Goal: Information Seeking & Learning: Check status

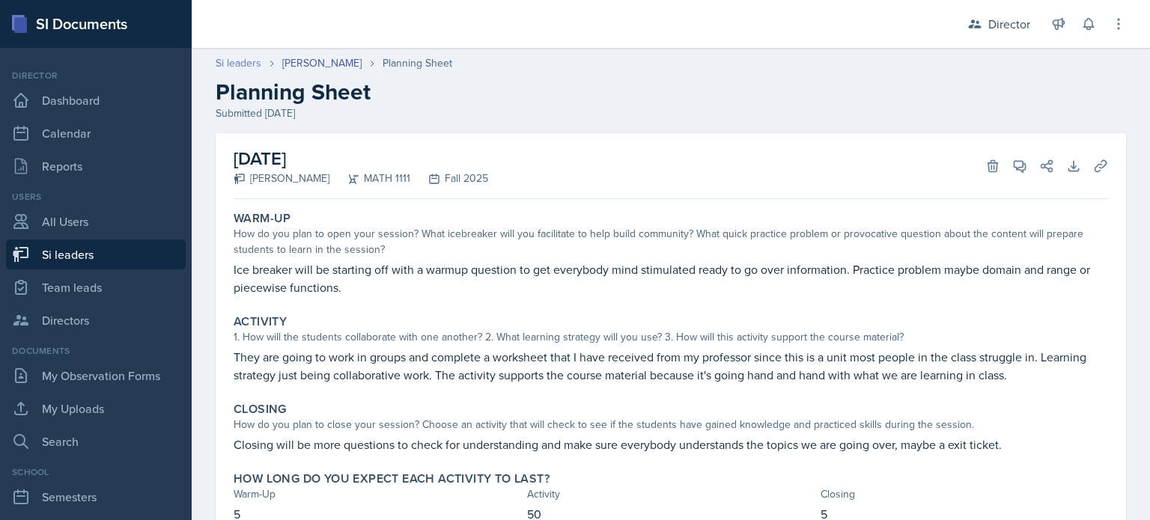
scroll to position [63, 0]
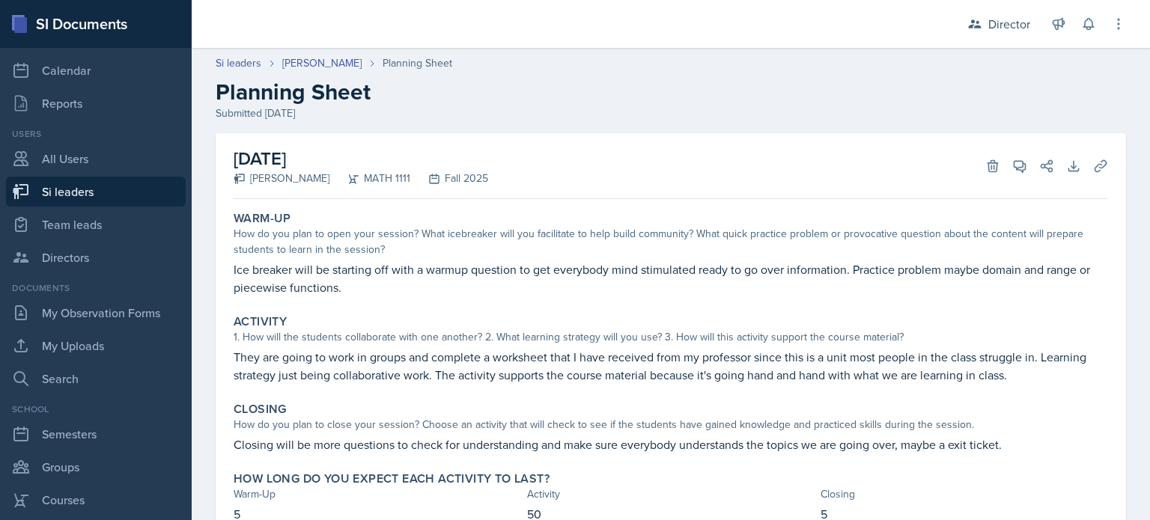
click at [147, 180] on link "Si leaders" at bounding box center [96, 192] width 180 height 30
select select "2bed604d-1099-4043-b1bc-2365e8740244"
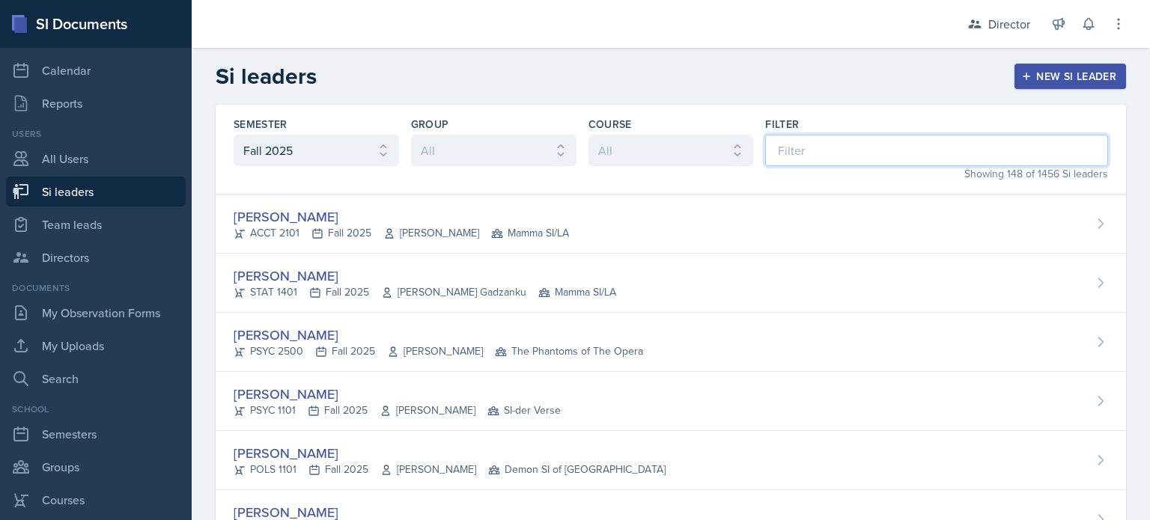
click at [796, 135] on input at bounding box center [936, 150] width 343 height 31
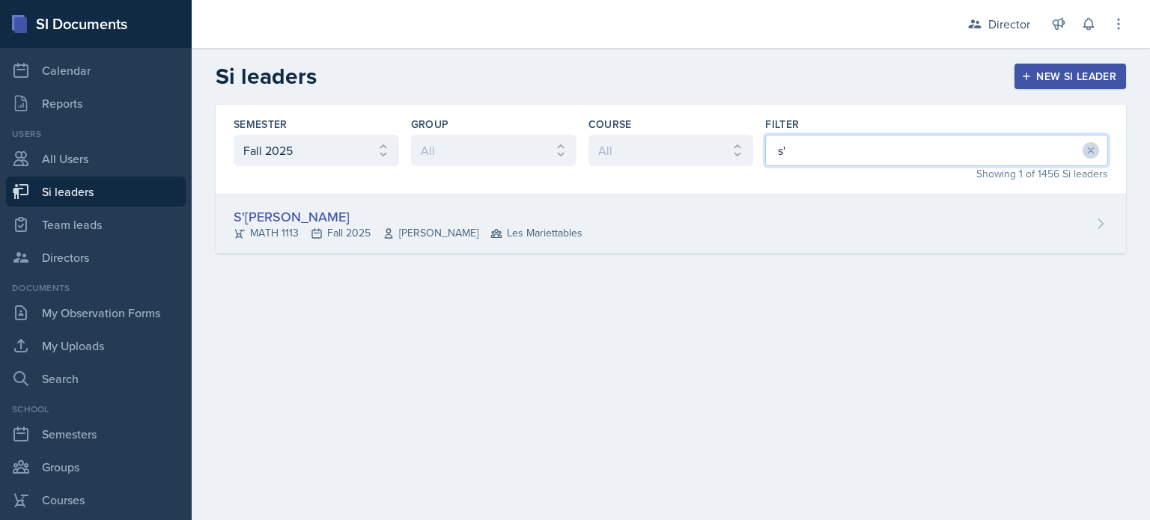
type input "s'"
click at [486, 219] on div "S'[PERSON_NAME]" at bounding box center [408, 217] width 349 height 20
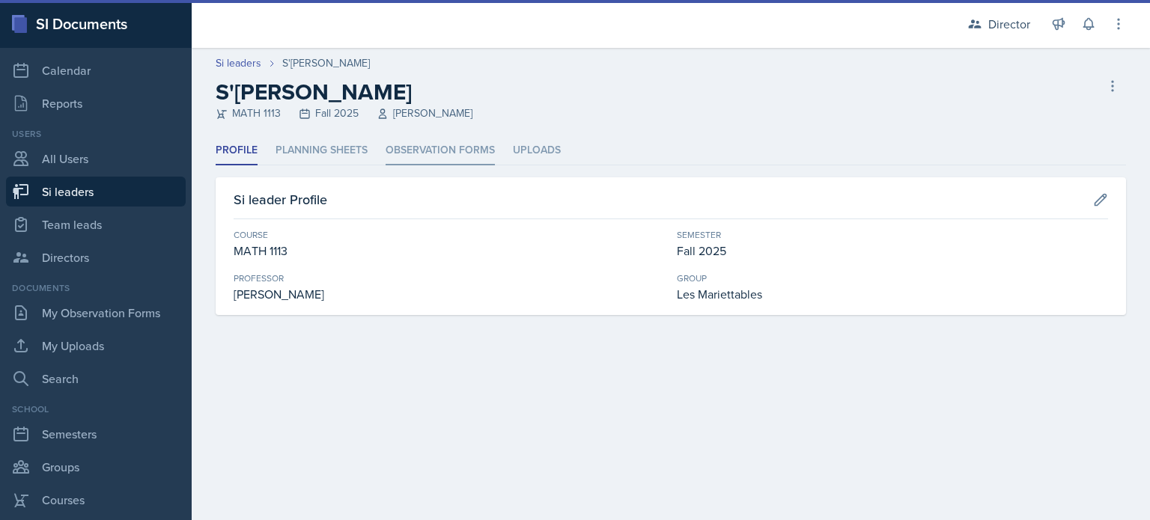
click at [461, 153] on li "Observation Forms" at bounding box center [440, 150] width 109 height 29
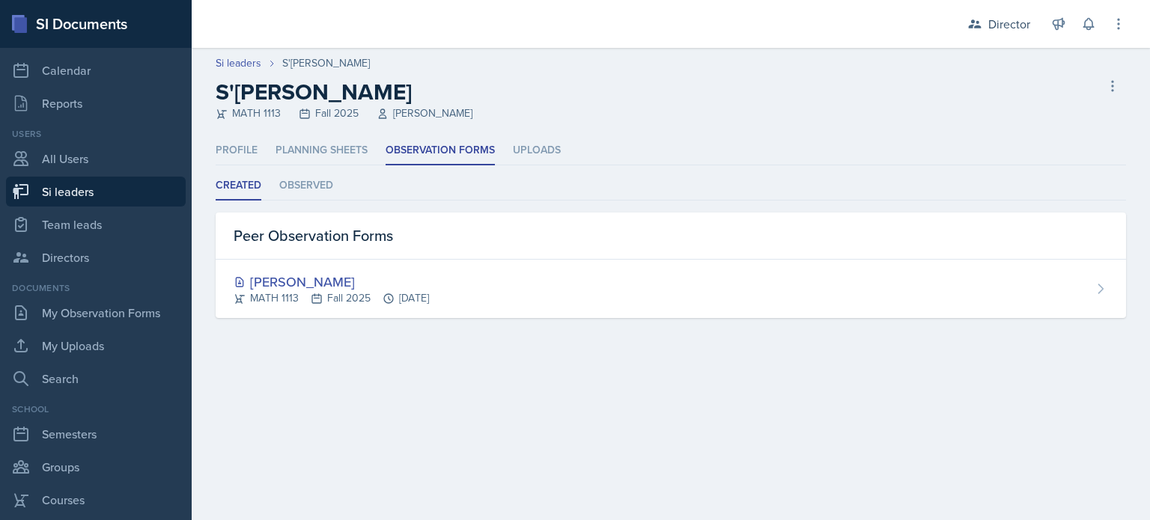
select select "2bed604d-1099-4043-b1bc-2365e8740244"
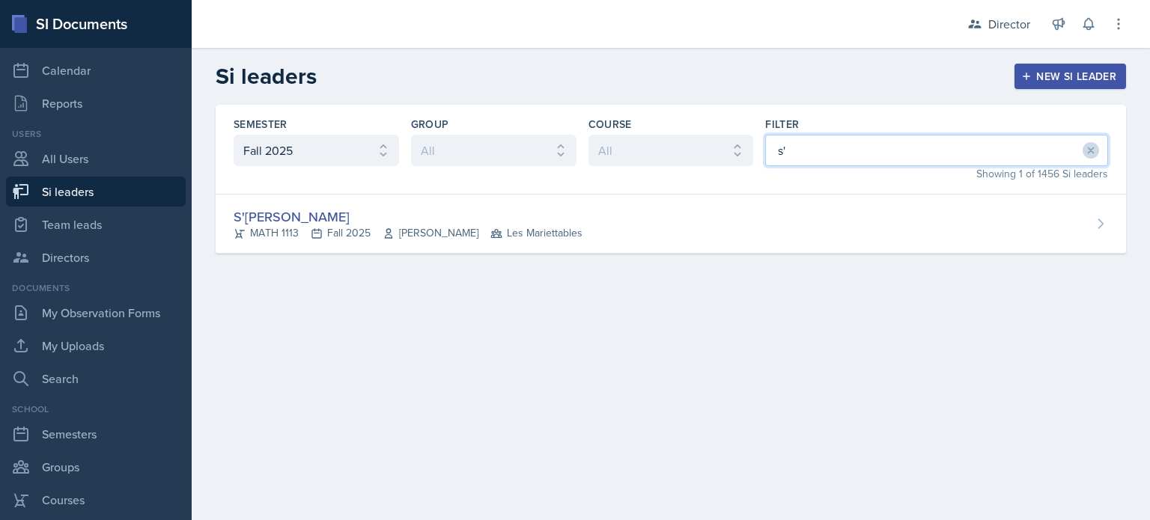
click at [832, 157] on input "s'" at bounding box center [936, 150] width 343 height 31
type input "s"
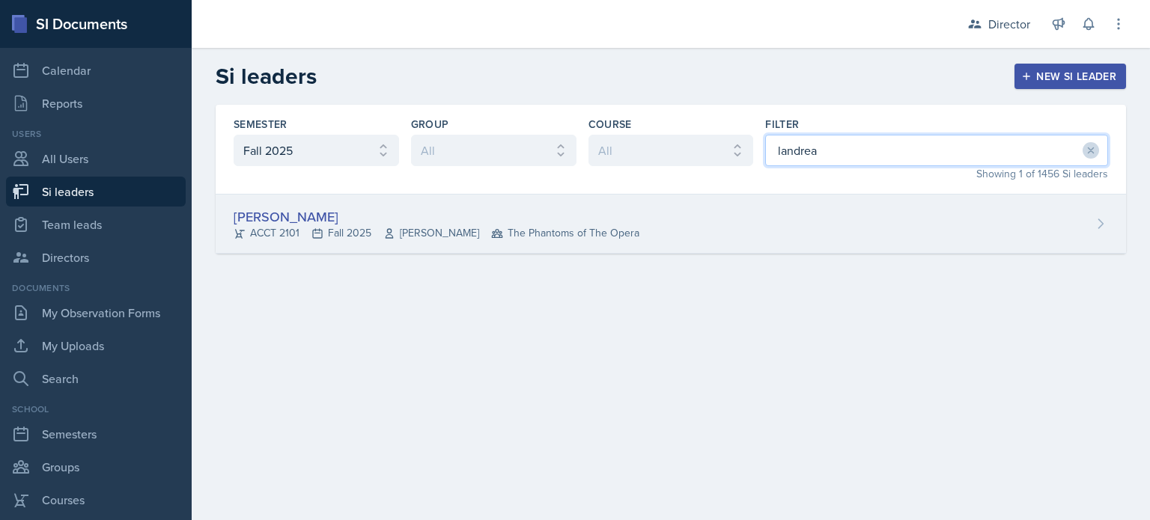
type input "landrea"
drag, startPoint x: 686, startPoint y: 225, endPoint x: 664, endPoint y: 217, distance: 23.2
click at [686, 225] on div "[PERSON_NAME] ACCT 2101 Fall 2025 [PERSON_NAME] The Phantoms of The Opera" at bounding box center [671, 224] width 910 height 59
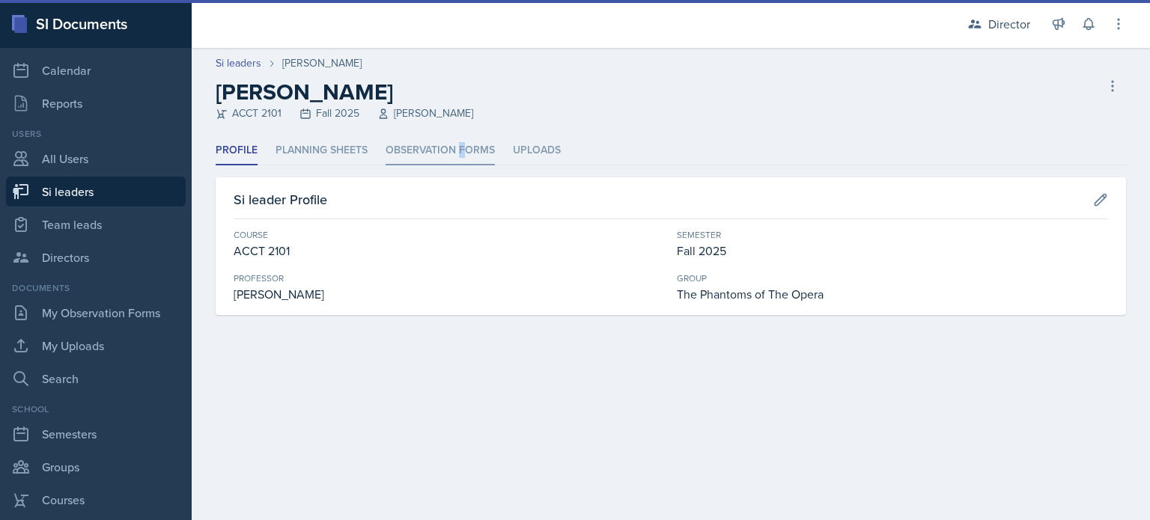
click at [462, 149] on li "Observation Forms" at bounding box center [440, 150] width 109 height 29
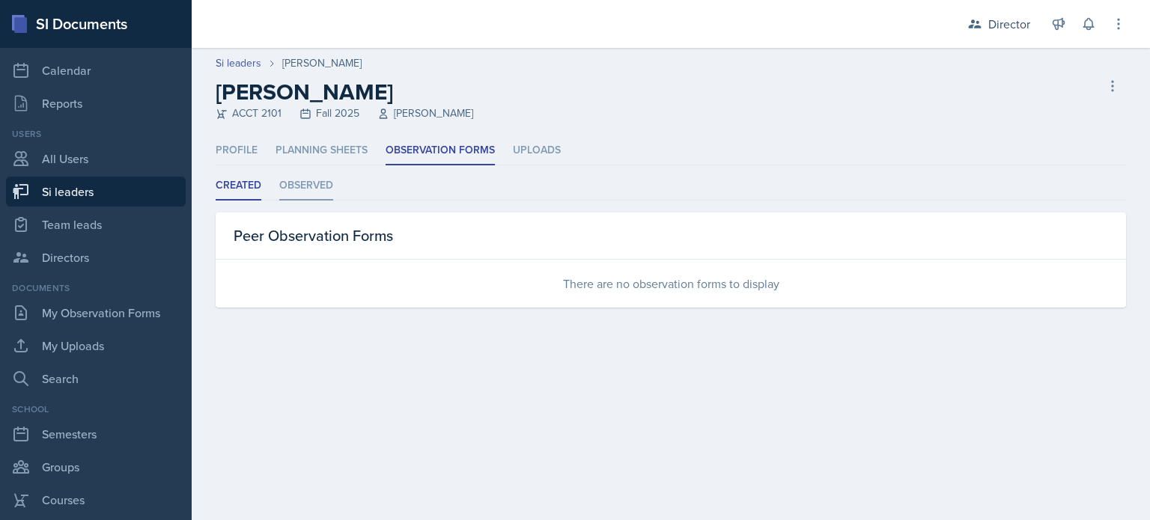
click at [299, 191] on li "Observed" at bounding box center [306, 185] width 54 height 29
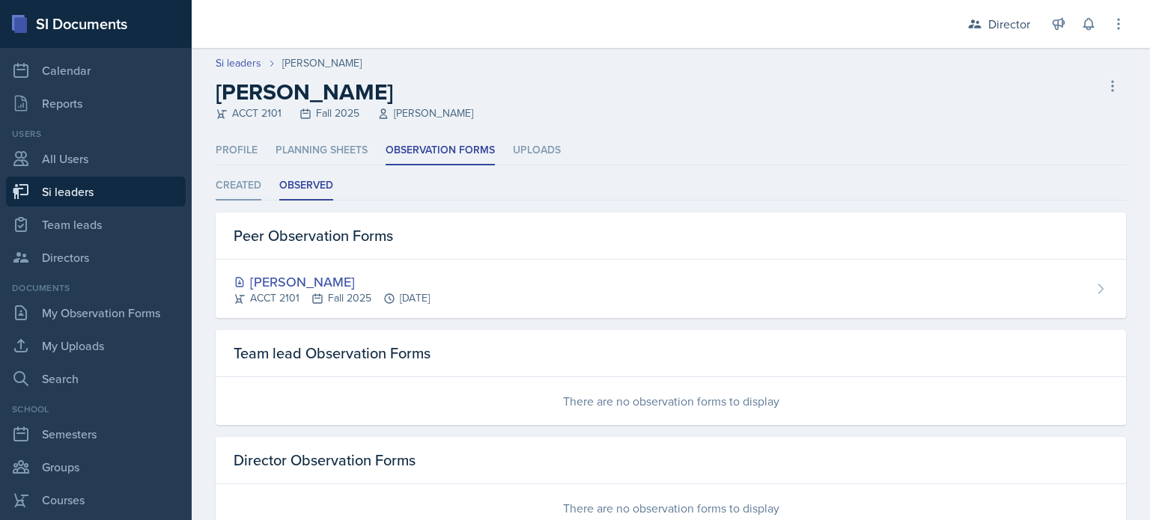
click at [258, 194] on li "Created" at bounding box center [239, 185] width 46 height 29
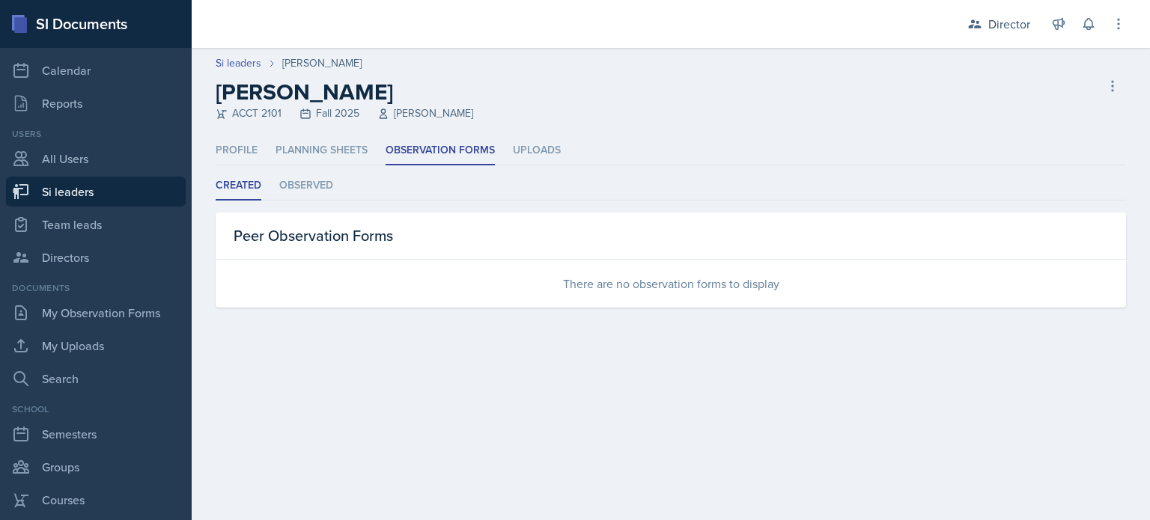
select select "2bed604d-1099-4043-b1bc-2365e8740244"
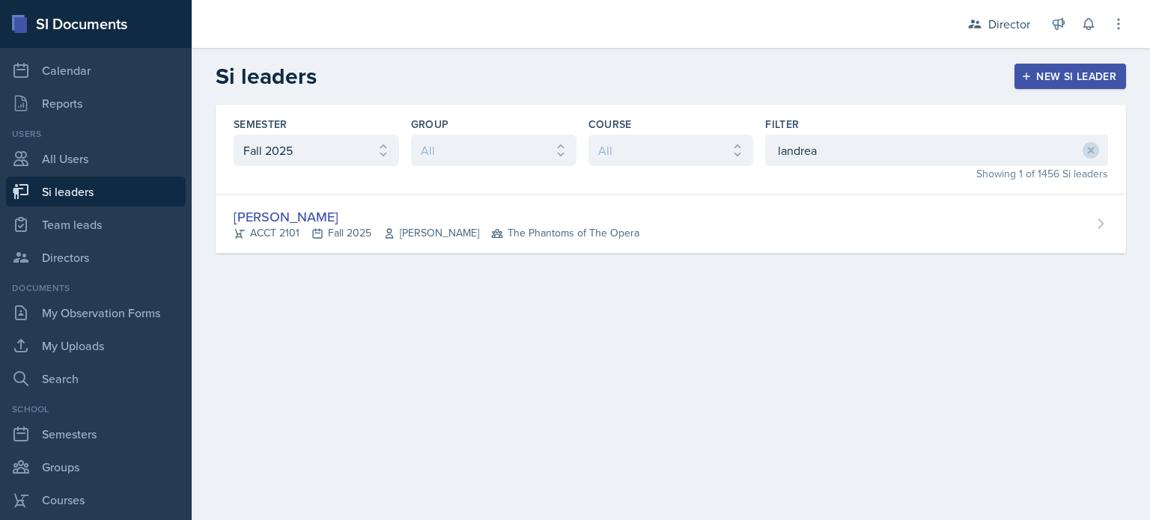
click at [863, 167] on div "Showing 1 of 1456 Si leaders" at bounding box center [936, 174] width 343 height 16
click at [862, 158] on input "landrea" at bounding box center [936, 150] width 343 height 31
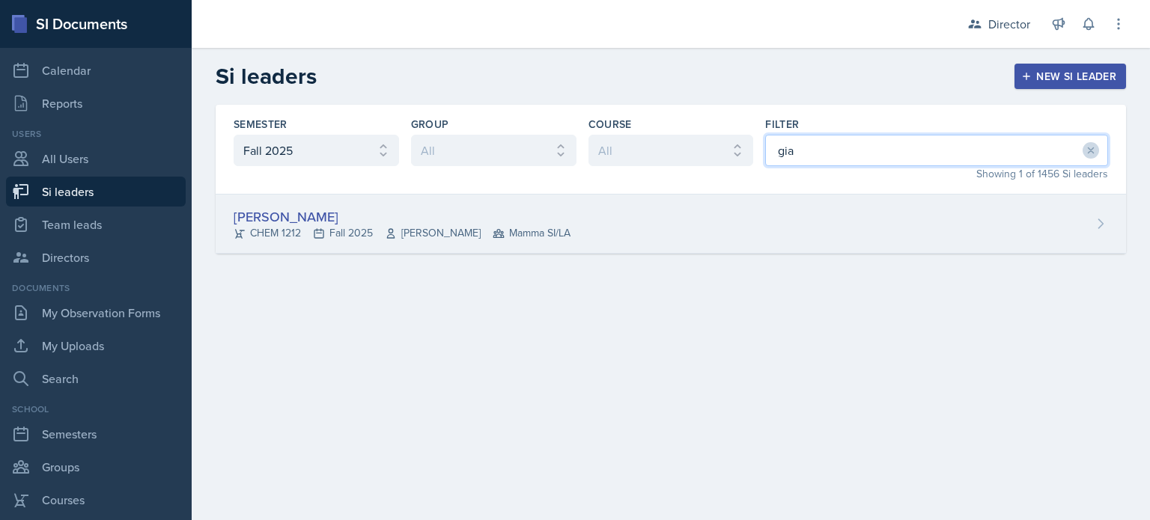
type input "gia"
click at [685, 195] on div "[PERSON_NAME] CHEM 1212 Fall 2025 [PERSON_NAME] Mamma SI/LA" at bounding box center [671, 224] width 910 height 59
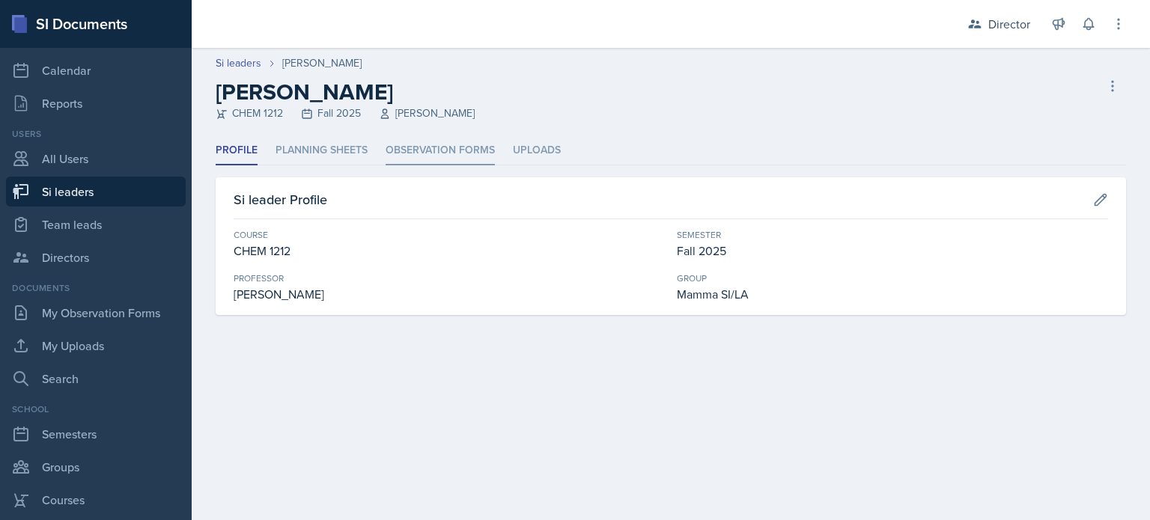
click at [469, 150] on li "Observation Forms" at bounding box center [440, 150] width 109 height 29
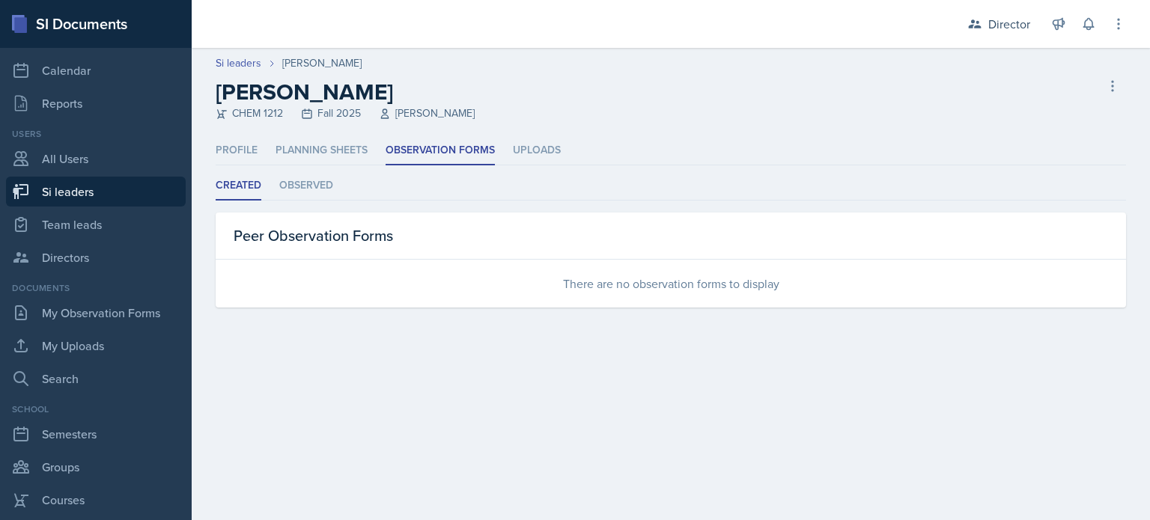
select select "2bed604d-1099-4043-b1bc-2365e8740244"
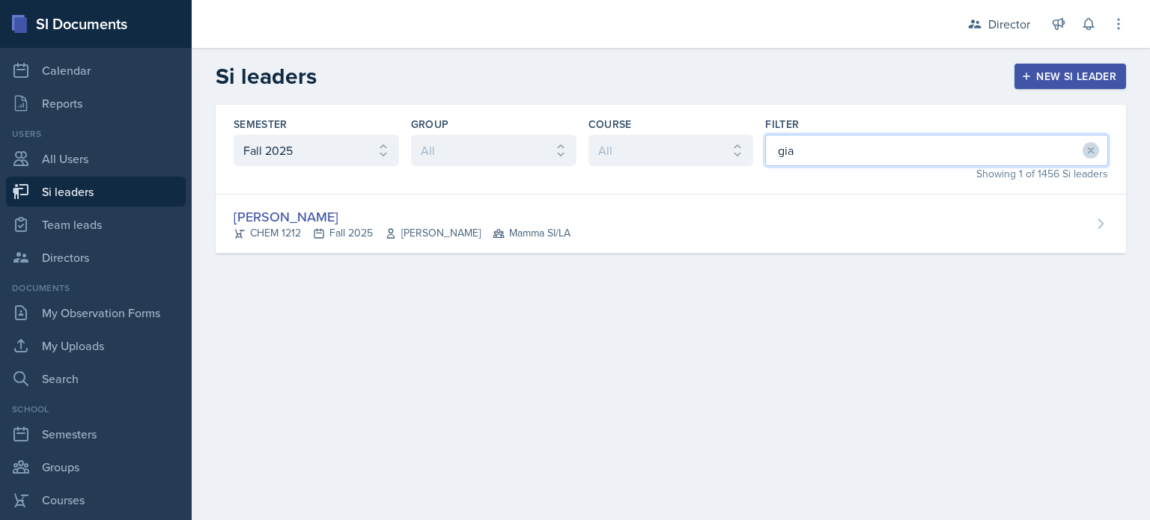
click at [829, 165] on input "gia" at bounding box center [936, 150] width 343 height 31
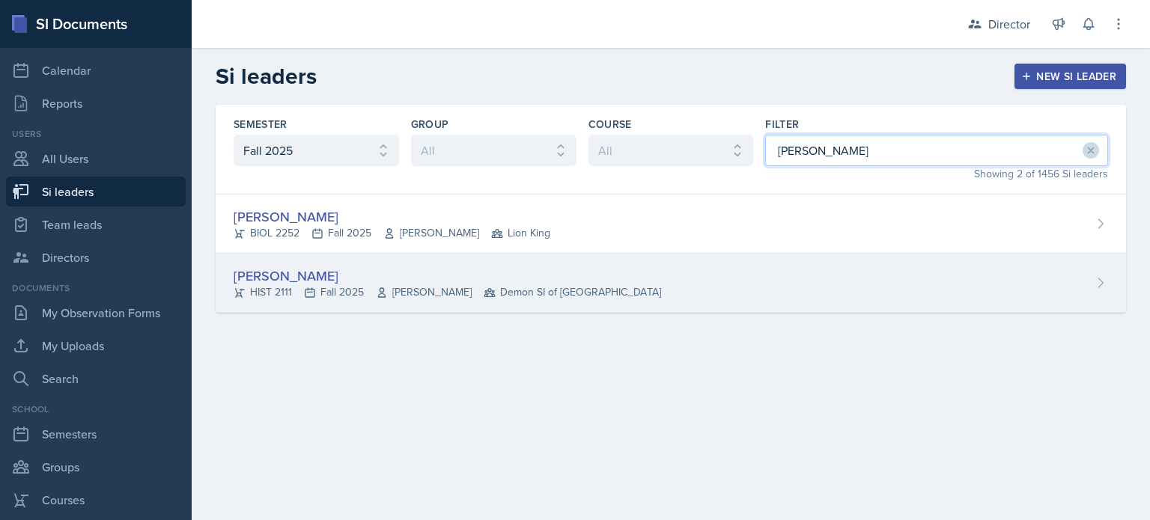
type input "[PERSON_NAME]"
click at [715, 269] on div "[PERSON_NAME] HIST 2111 Fall 2025 [PERSON_NAME] Demon SI of [GEOGRAPHIC_DATA]" at bounding box center [671, 283] width 910 height 59
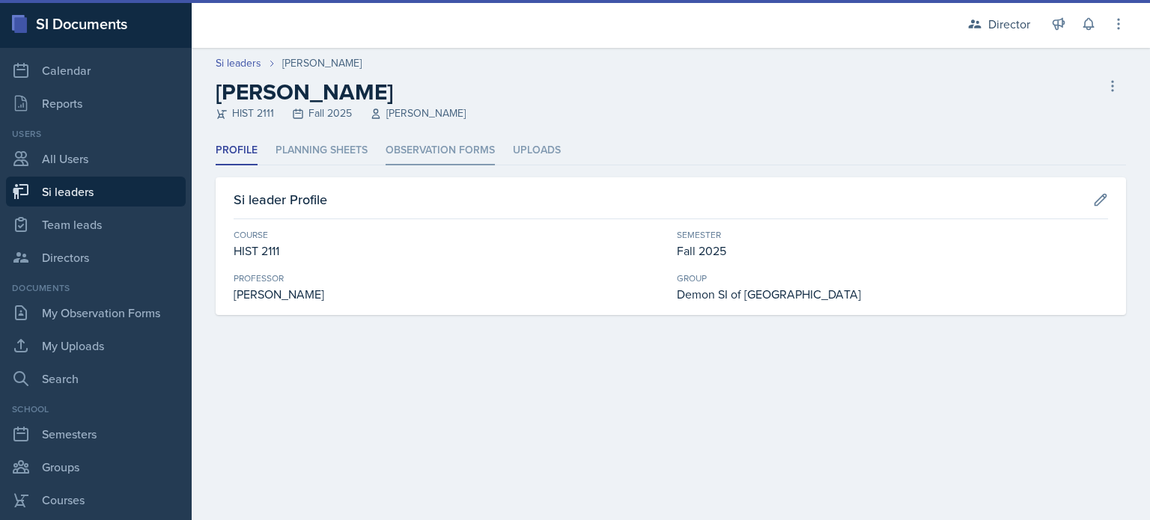
click at [472, 148] on li "Observation Forms" at bounding box center [440, 150] width 109 height 29
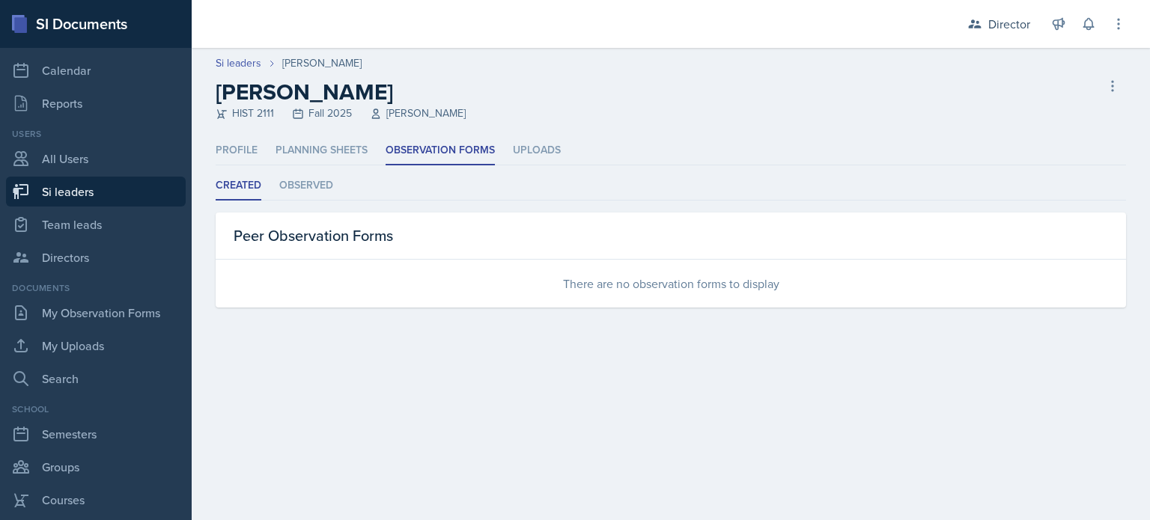
click at [454, 279] on div "There are no observation forms to display" at bounding box center [671, 284] width 910 height 48
click at [316, 191] on li "Observed" at bounding box center [306, 185] width 54 height 29
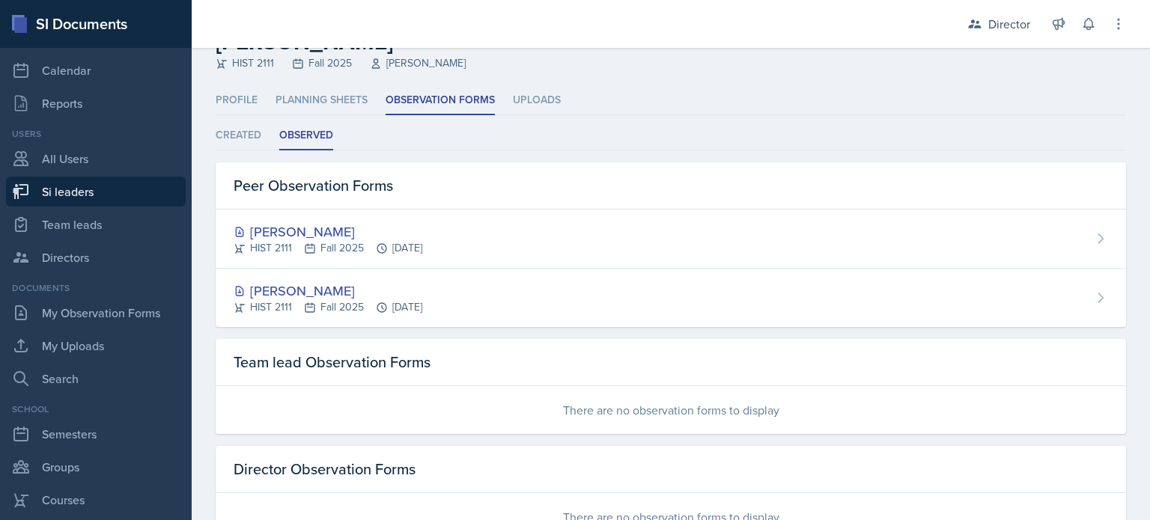
scroll to position [105, 0]
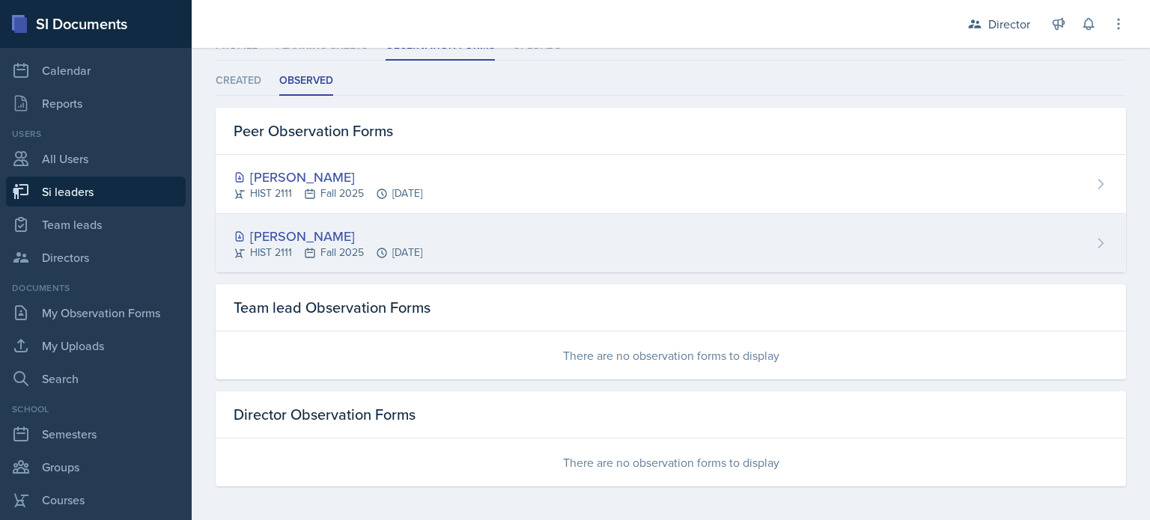
click at [374, 249] on div "HIST 2111 Fall 2025 [DATE]" at bounding box center [328, 253] width 189 height 16
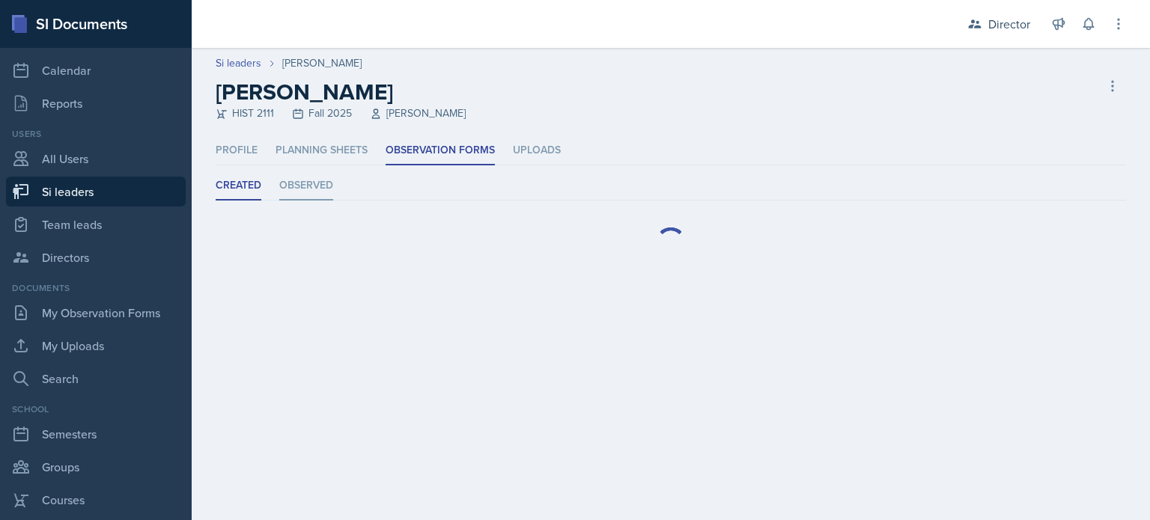
click at [305, 186] on li "Observed" at bounding box center [306, 185] width 54 height 29
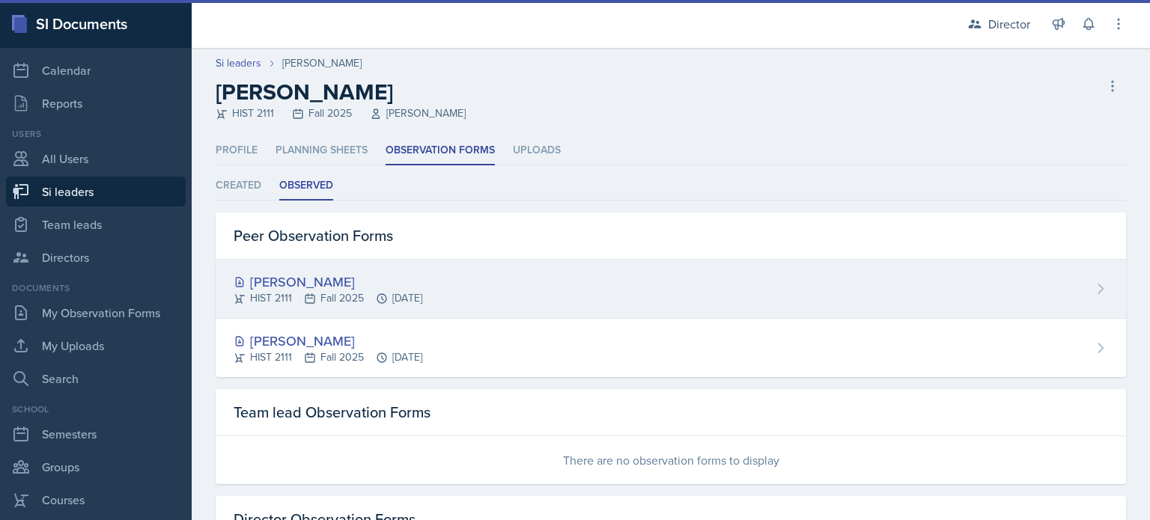
click at [300, 278] on div "[PERSON_NAME]" at bounding box center [328, 282] width 189 height 20
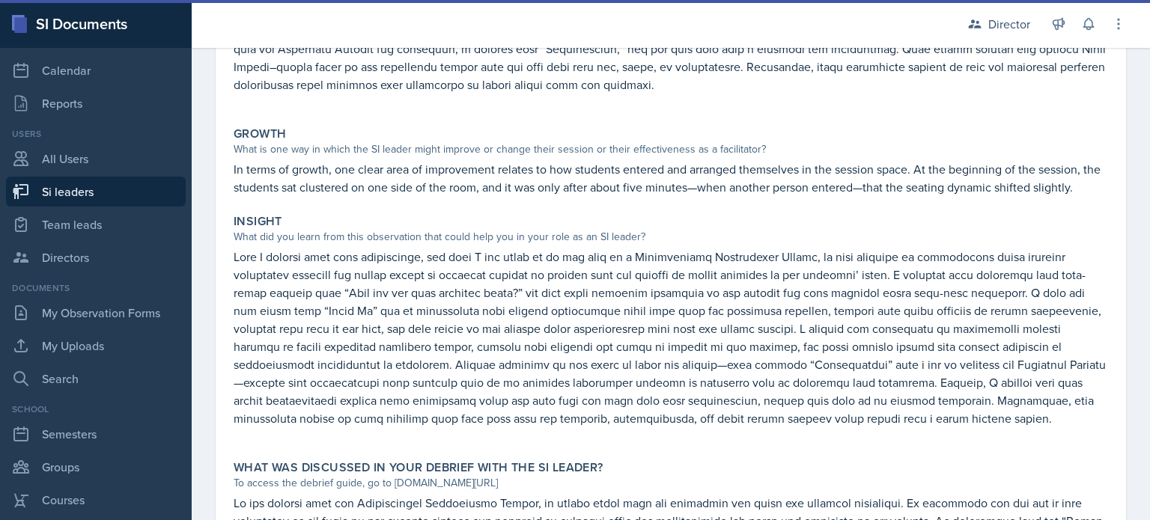
scroll to position [599, 0]
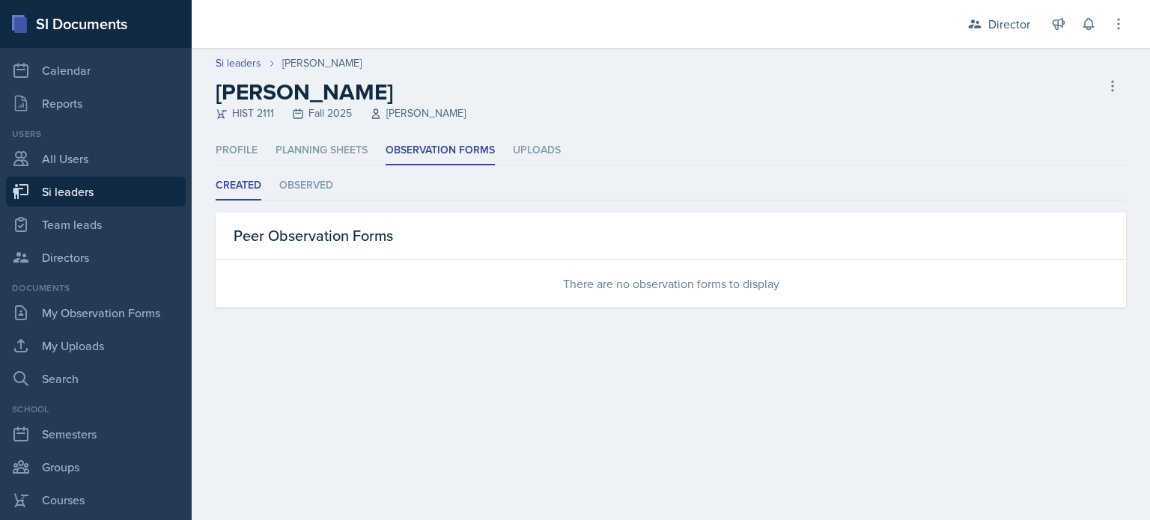
select select "2bed604d-1099-4043-b1bc-2365e8740244"
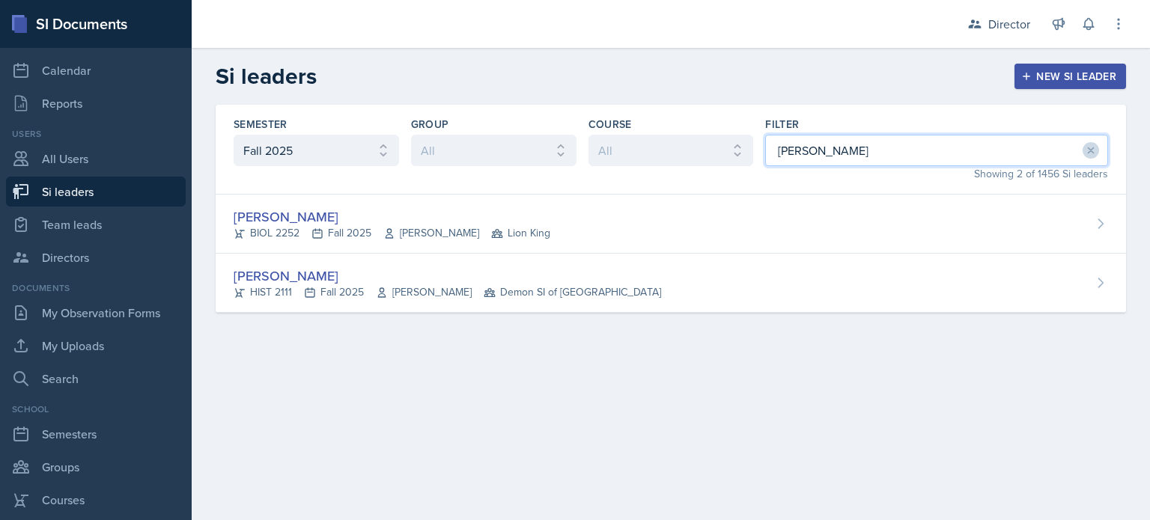
click at [872, 144] on input "[PERSON_NAME]" at bounding box center [936, 150] width 343 height 31
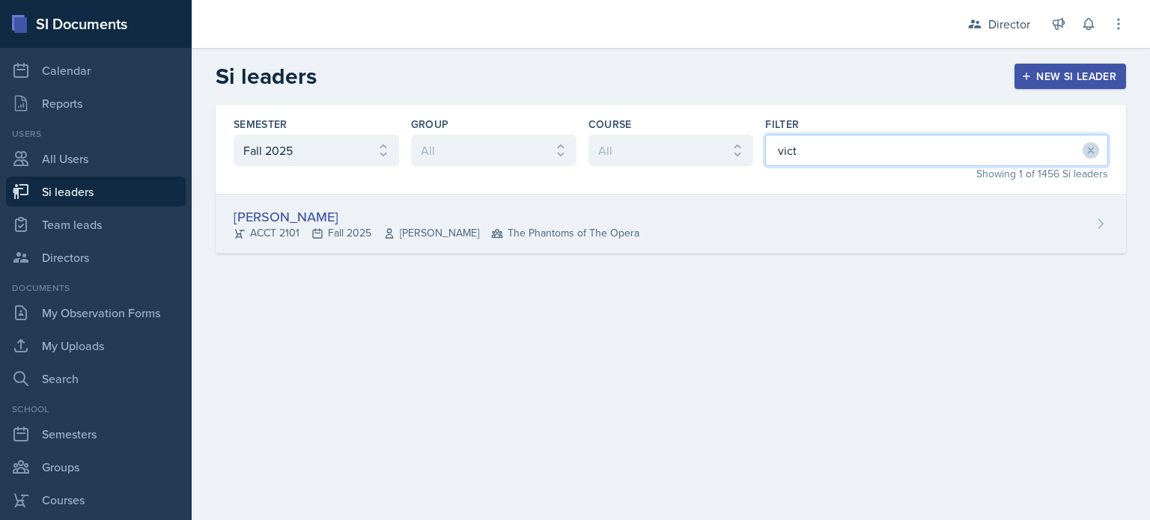
type input "vict"
click at [736, 224] on div "[PERSON_NAME] ACCT 2101 Fall 2025 [PERSON_NAME] The Phantoms of The Opera" at bounding box center [671, 224] width 910 height 59
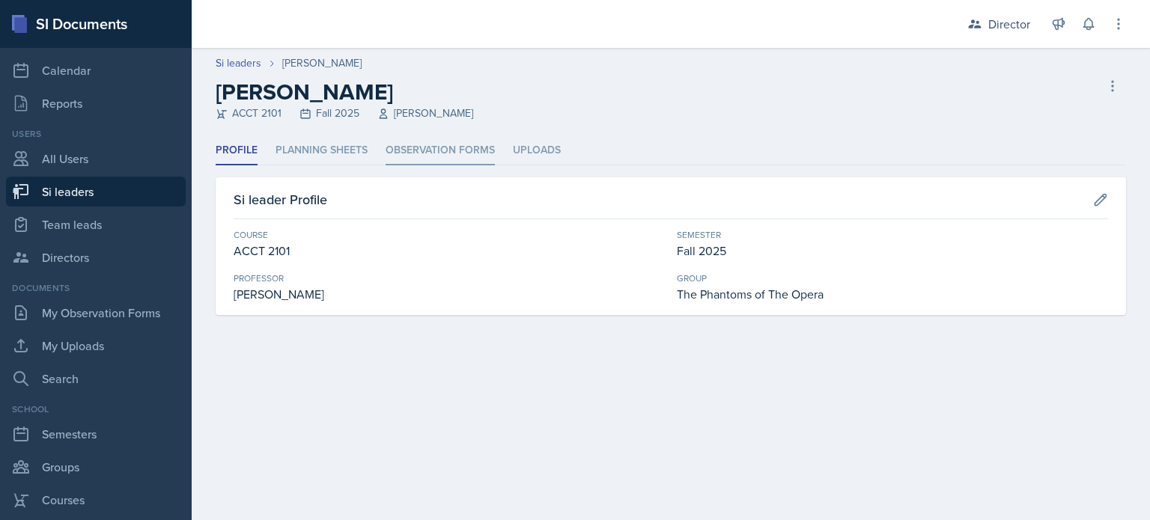
click at [405, 145] on li "Observation Forms" at bounding box center [440, 150] width 109 height 29
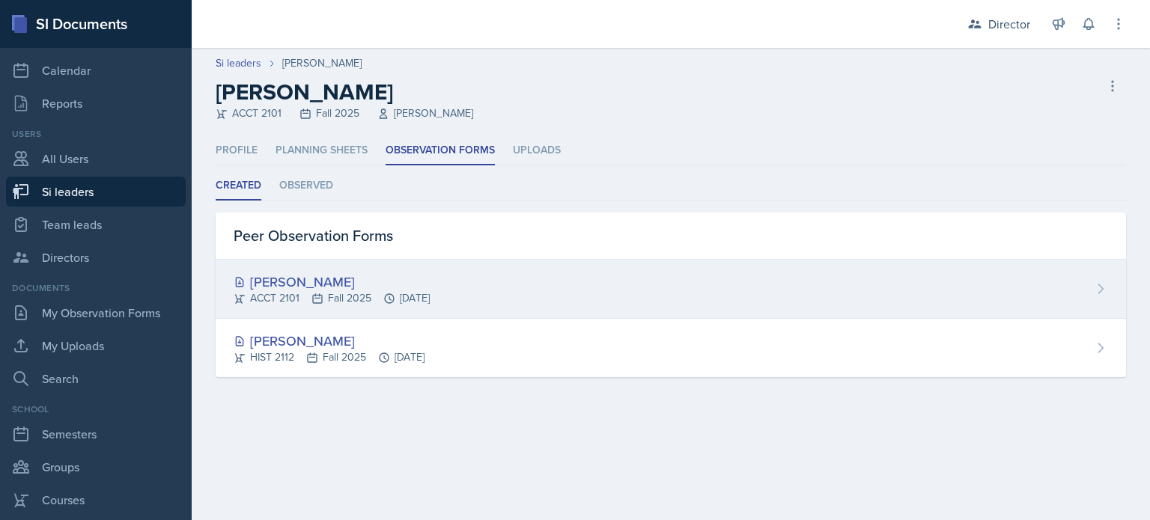
click at [327, 281] on div "[PERSON_NAME]" at bounding box center [332, 282] width 196 height 20
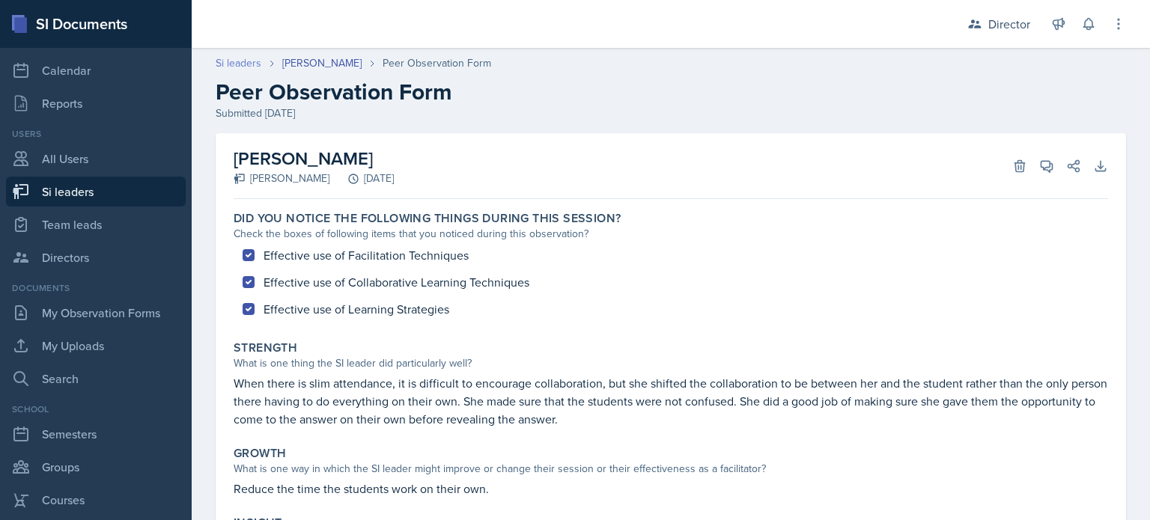
click at [255, 64] on link "Si leaders" at bounding box center [239, 63] width 46 height 16
select select "2bed604d-1099-4043-b1bc-2365e8740244"
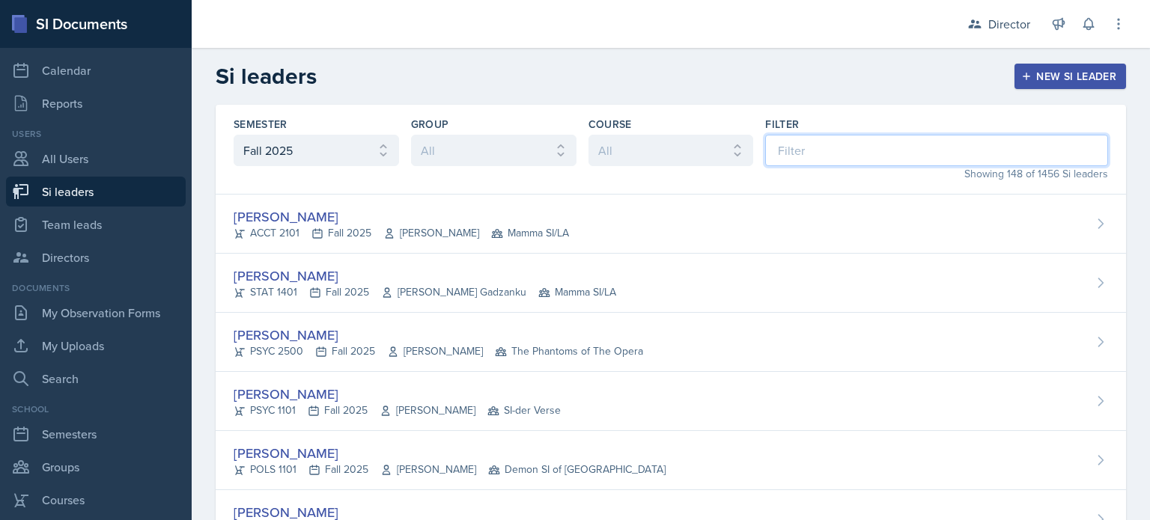
click at [765, 150] on input at bounding box center [936, 150] width 343 height 31
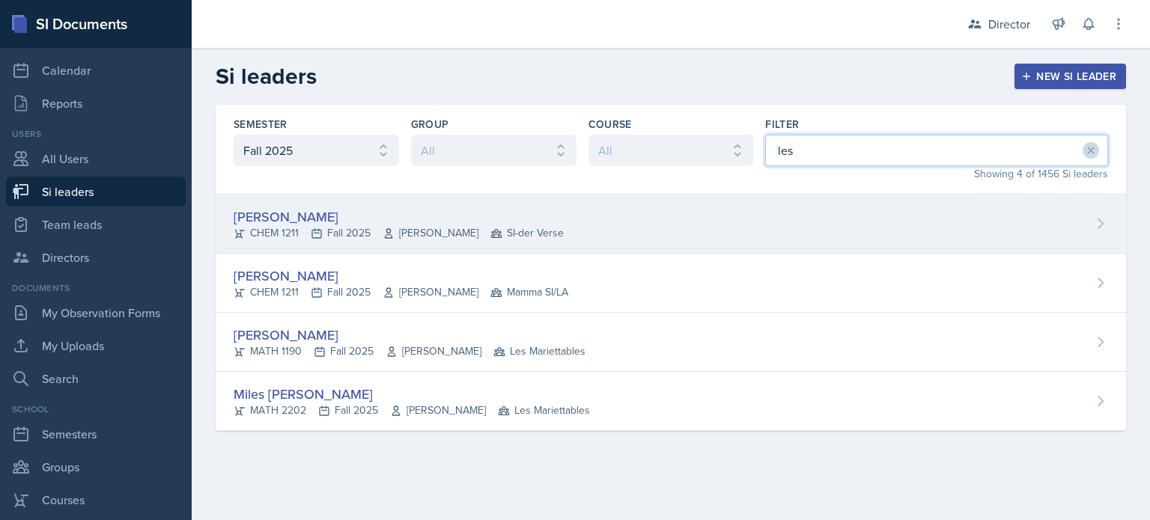
type input "les"
click at [480, 246] on div "[PERSON_NAME] CHEM 1211 Fall 2025 [PERSON_NAME] SI-der Verse" at bounding box center [671, 224] width 910 height 59
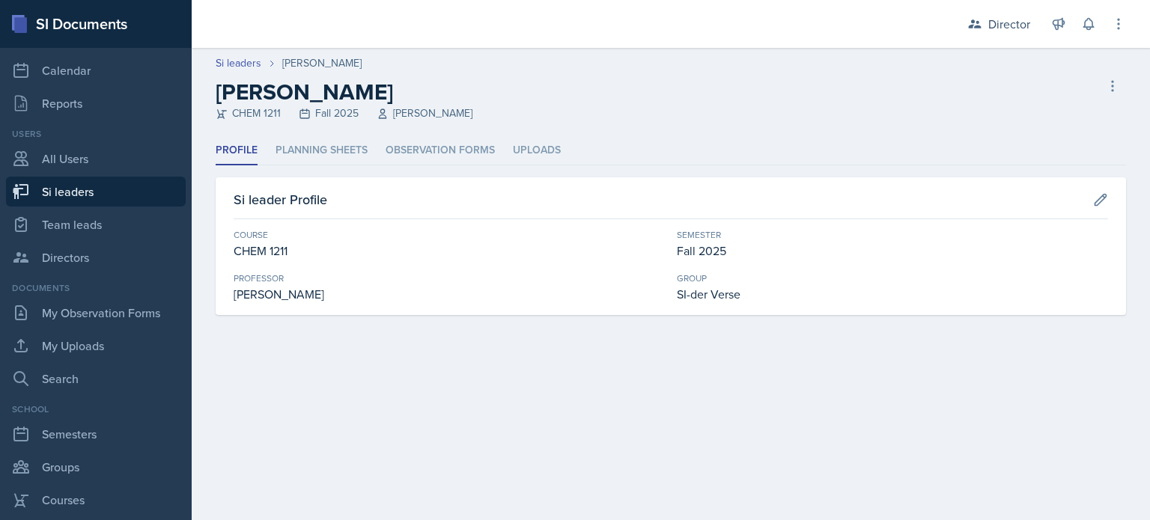
click at [465, 165] on div "Profile Planning Sheets Observation Forms Uploads Profile Planning Sheets Obser…" at bounding box center [671, 225] width 910 height 179
click at [457, 147] on li "Observation Forms" at bounding box center [440, 150] width 109 height 29
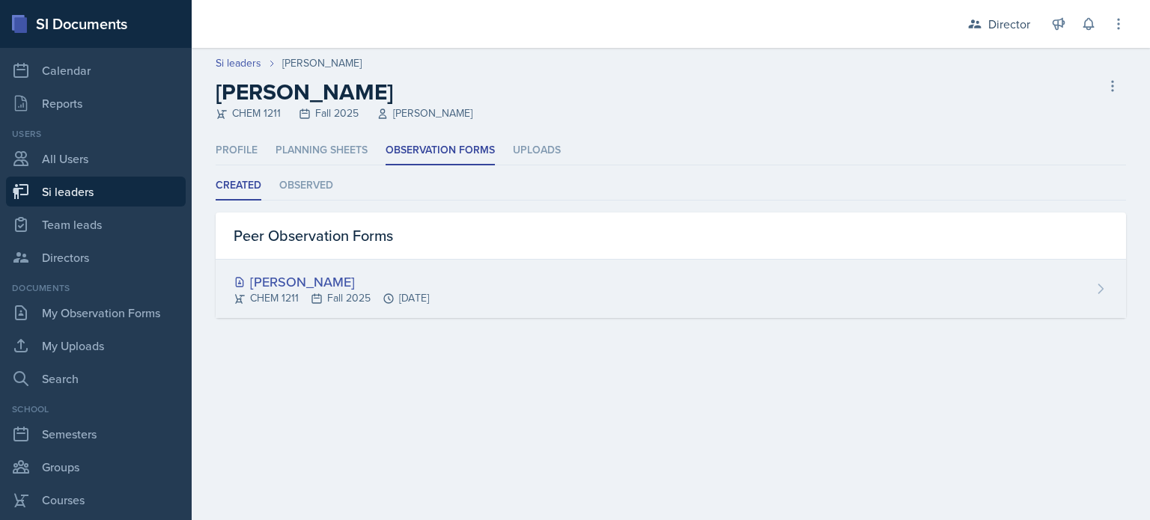
click at [325, 278] on div "[PERSON_NAME]" at bounding box center [331, 282] width 195 height 20
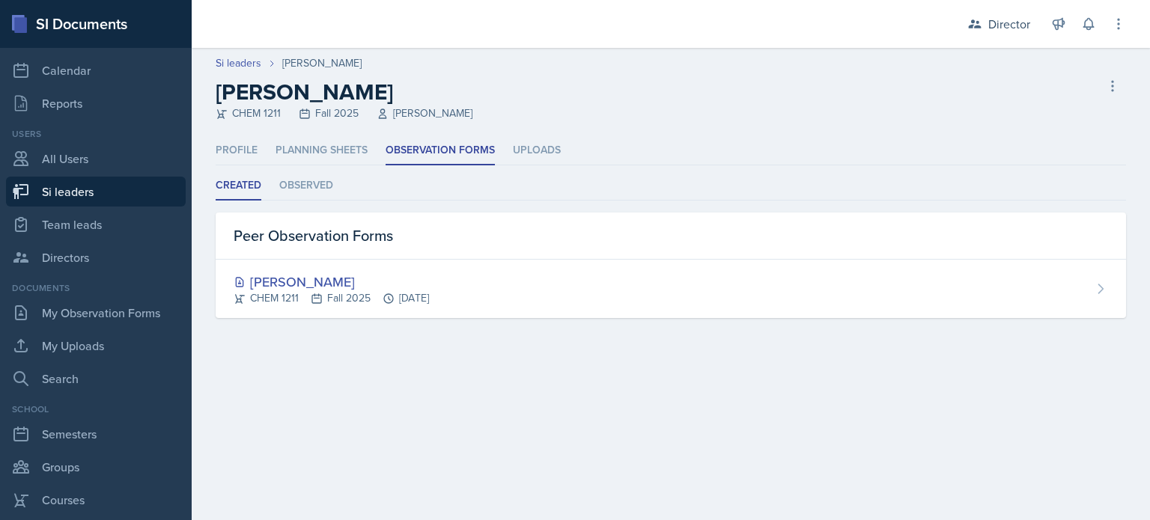
select select "2bed604d-1099-4043-b1bc-2365e8740244"
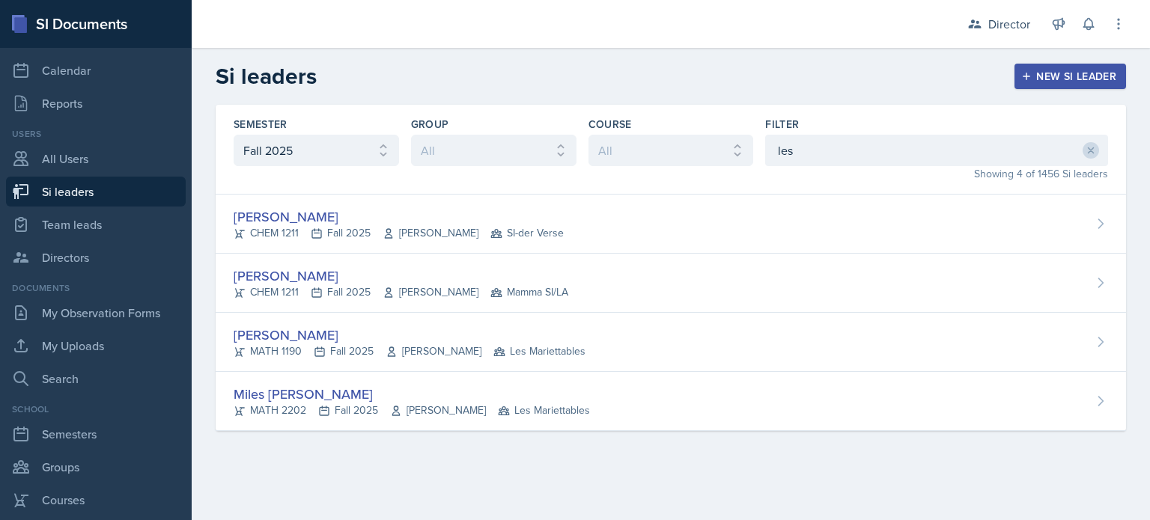
click at [764, 150] on div "Semester All Fall 2025 Summer 2025 Spring 2025 Fall 2024 Summer 2024 Spring 202…" at bounding box center [671, 150] width 910 height 90
click at [788, 150] on input "les" at bounding box center [936, 150] width 343 height 31
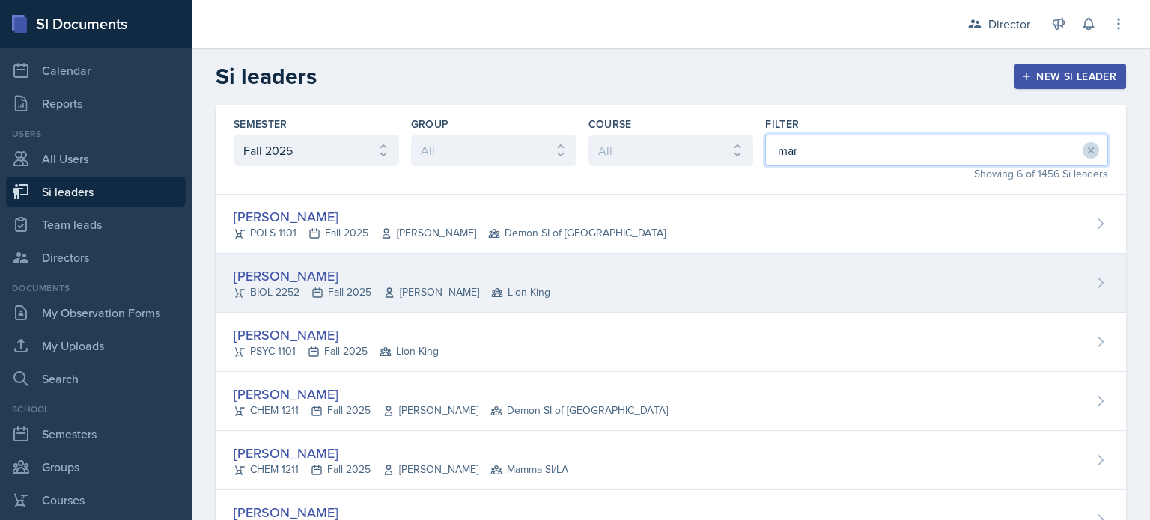
type input "mar"
click at [353, 281] on div "[PERSON_NAME]" at bounding box center [392, 276] width 317 height 20
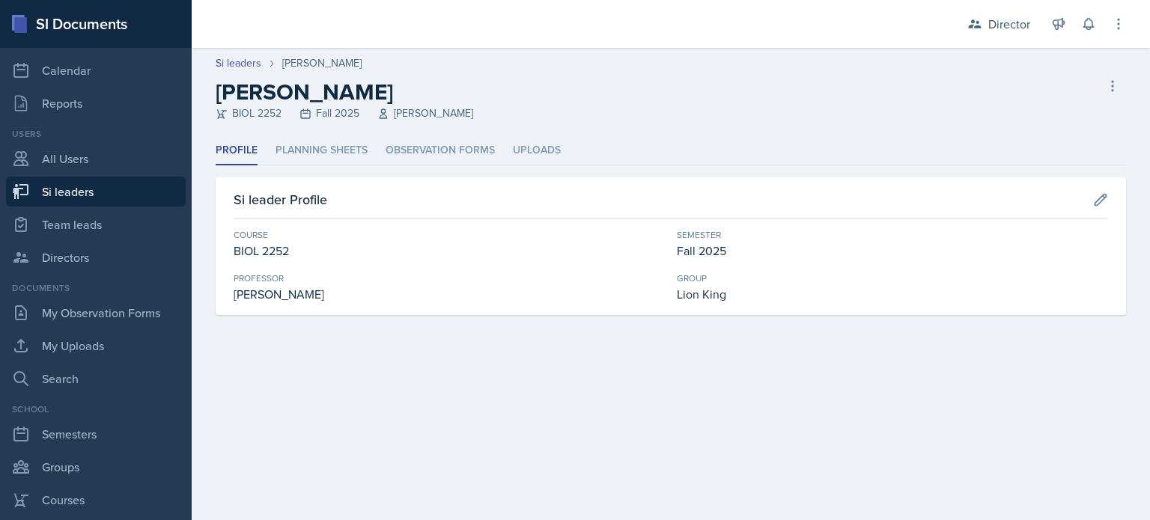
click at [374, 156] on ul "Profile Planning Sheets Observation Forms Uploads" at bounding box center [671, 150] width 910 height 29
click at [389, 149] on li "Observation Forms" at bounding box center [440, 150] width 109 height 29
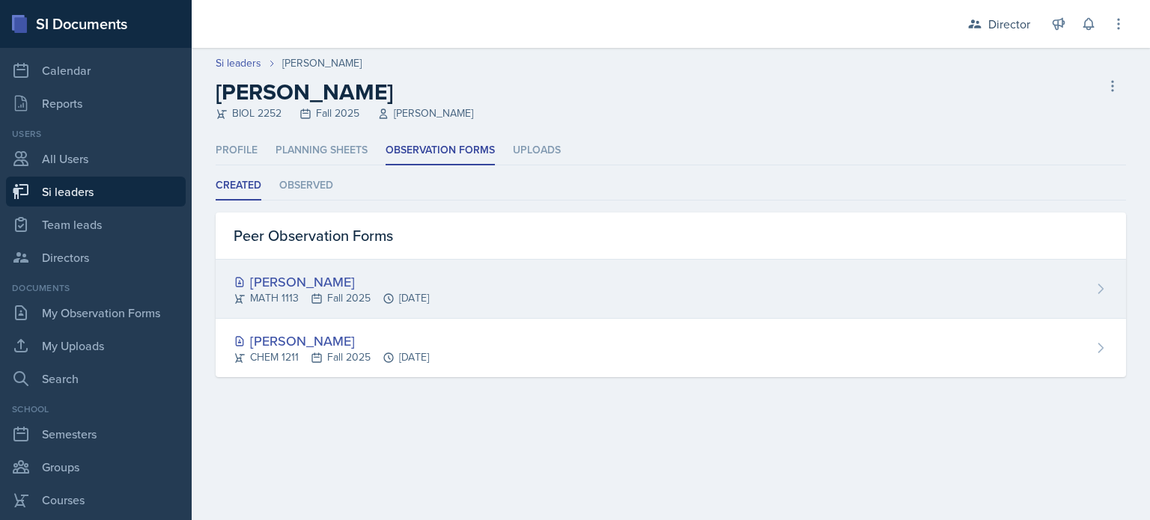
click at [532, 302] on div "[PERSON_NAME] MATH 1113 Fall 2025 [DATE]" at bounding box center [671, 289] width 910 height 59
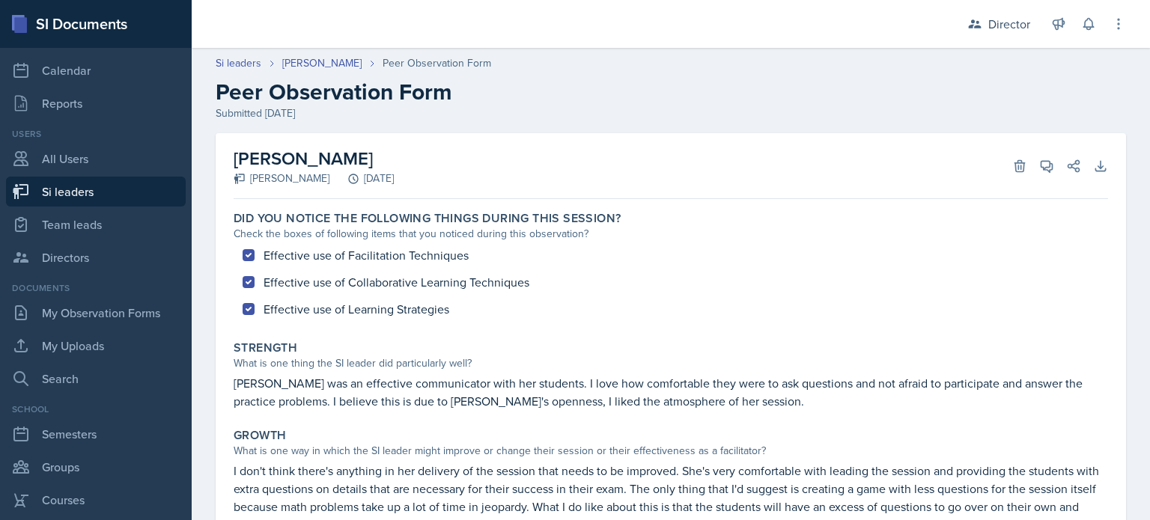
drag, startPoint x: 311, startPoint y: 165, endPoint x: 312, endPoint y: 116, distance: 49.4
click at [311, 162] on h2 "[PERSON_NAME]" at bounding box center [314, 158] width 160 height 27
click at [99, 215] on link "Team leads" at bounding box center [96, 225] width 180 height 30
select select "2bed604d-1099-4043-b1bc-2365e8740244"
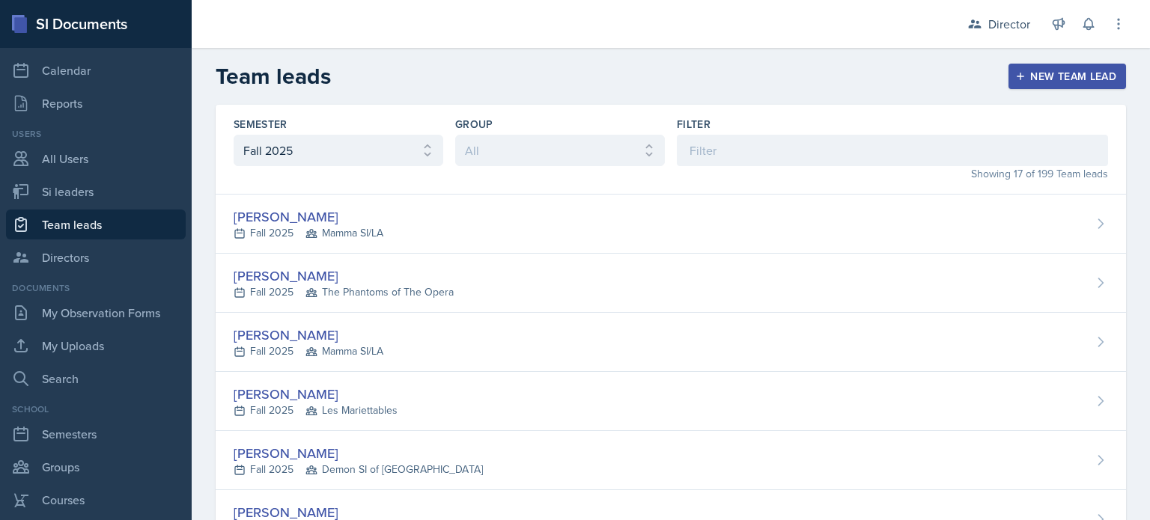
click at [99, 210] on link "Team leads" at bounding box center [96, 225] width 180 height 30
click at [829, 151] on input at bounding box center [892, 150] width 431 height 31
click at [67, 184] on link "Si leaders" at bounding box center [96, 192] width 180 height 30
select select "2bed604d-1099-4043-b1bc-2365e8740244"
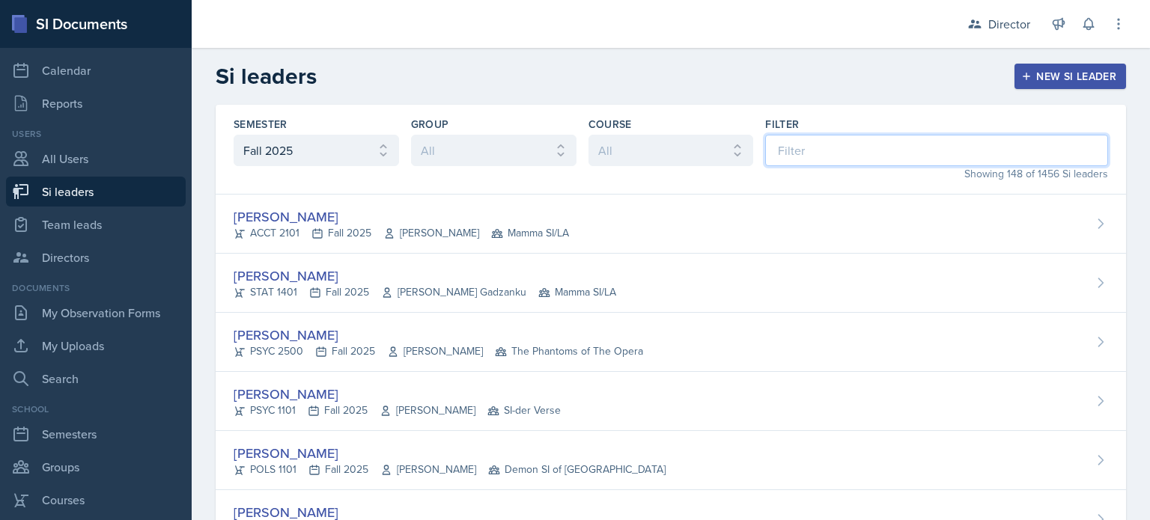
click at [808, 146] on input at bounding box center [936, 150] width 343 height 31
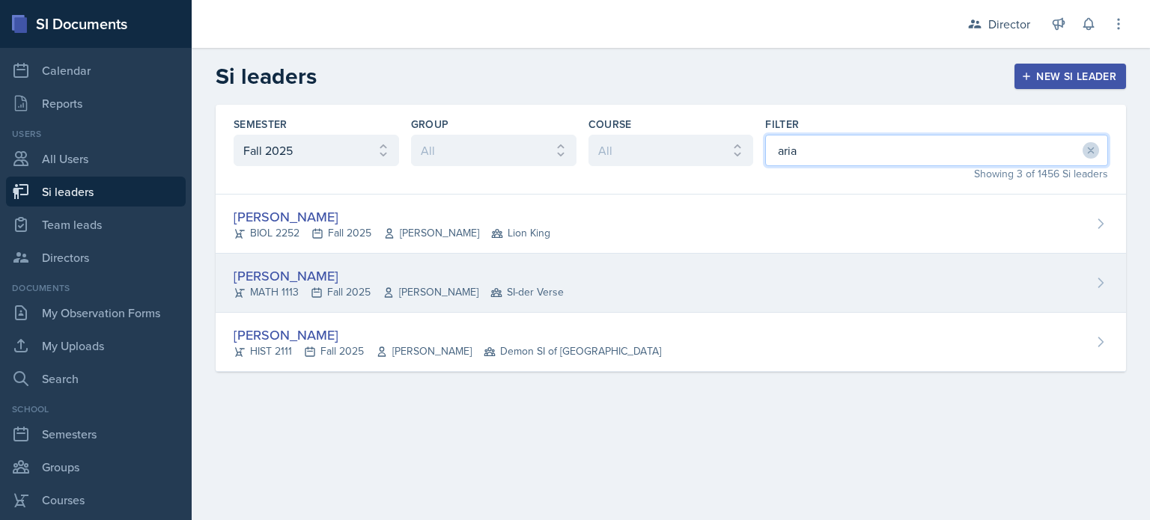
type input "aria"
click at [530, 301] on div "[PERSON_NAME] MATH 1113 Fall 2025 [PERSON_NAME] SI-der Verse" at bounding box center [671, 283] width 910 height 59
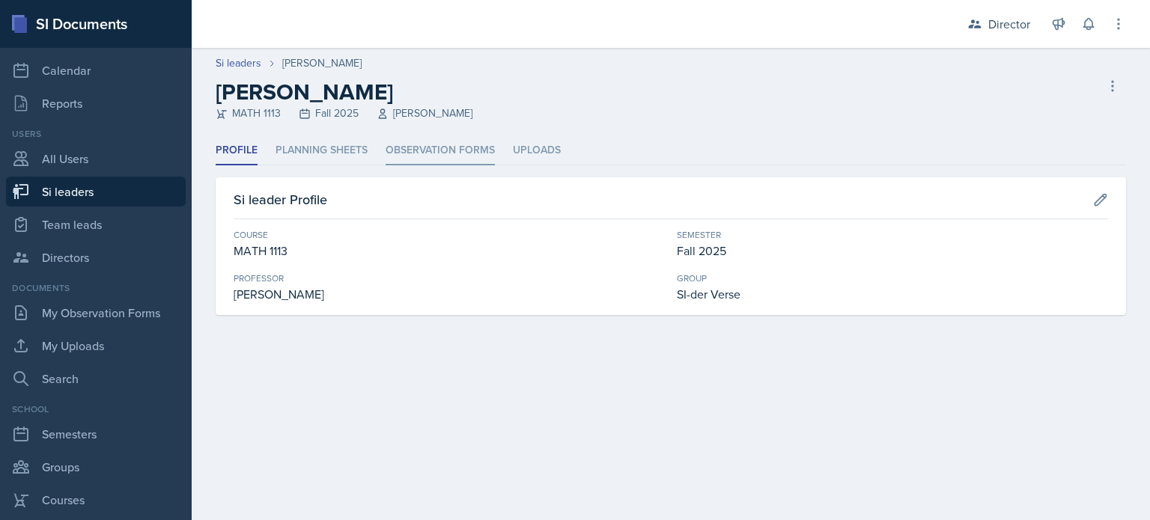
click at [419, 148] on li "Observation Forms" at bounding box center [440, 150] width 109 height 29
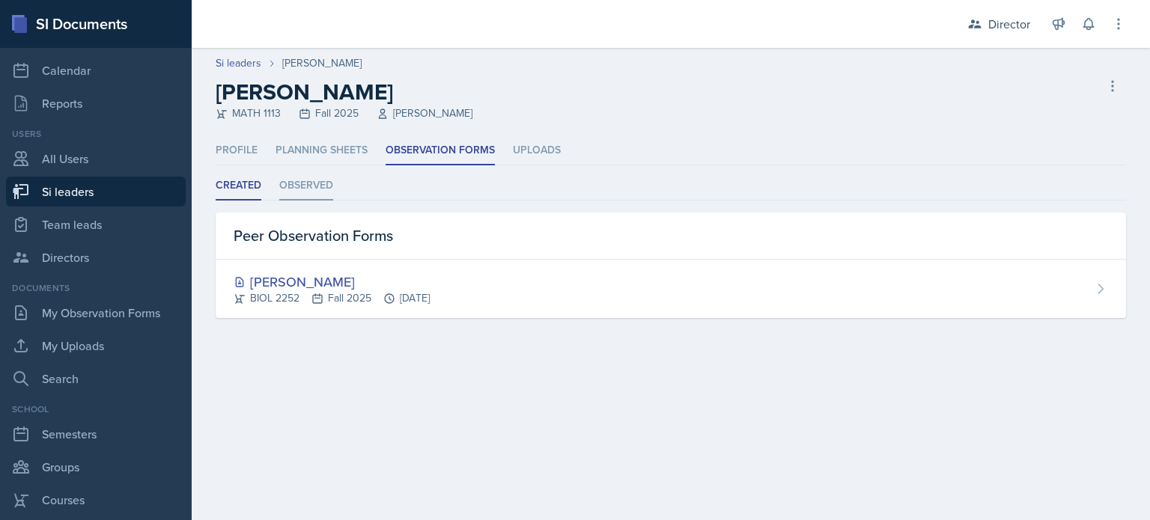
click at [302, 194] on li "Observed" at bounding box center [306, 185] width 54 height 29
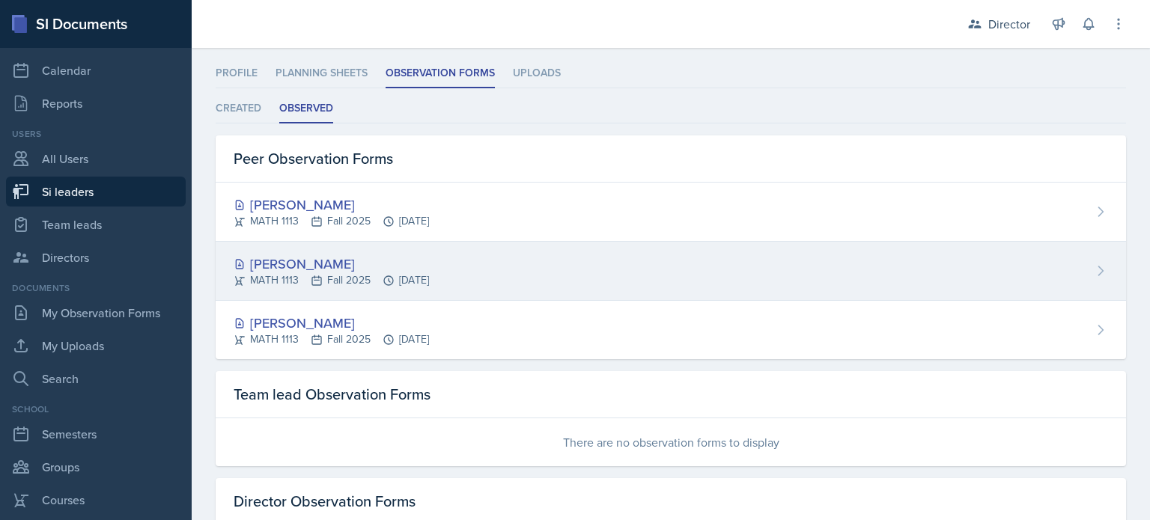
scroll to position [165, 0]
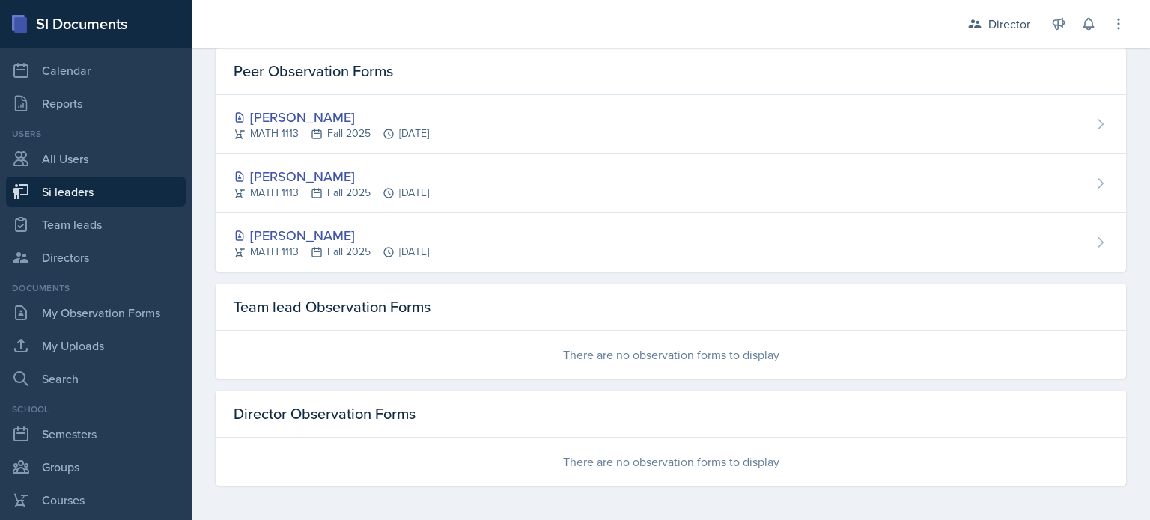
click at [126, 183] on link "Si leaders" at bounding box center [96, 192] width 180 height 30
select select "2bed604d-1099-4043-b1bc-2365e8740244"
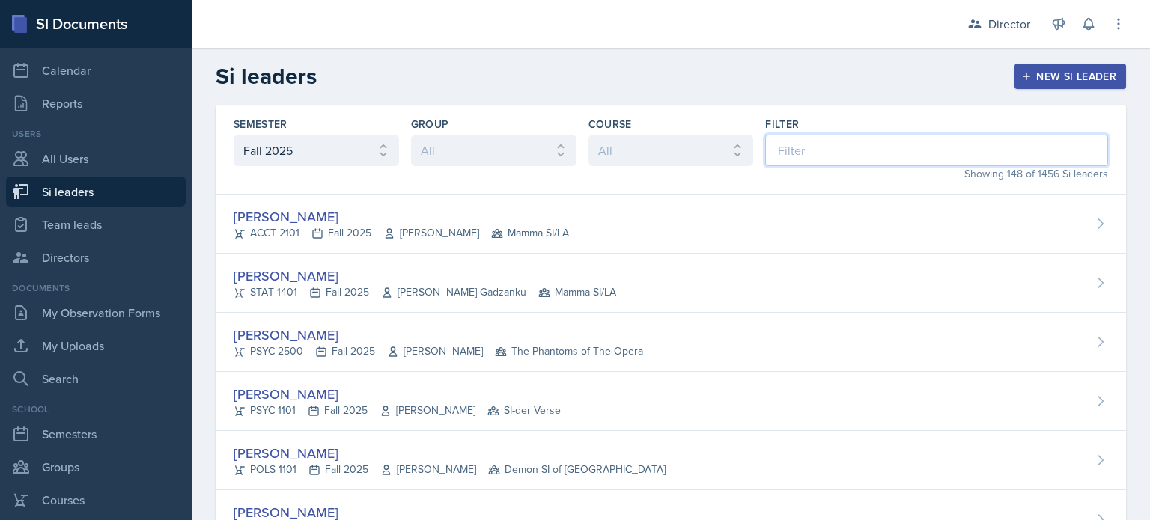
click at [791, 141] on input at bounding box center [936, 150] width 343 height 31
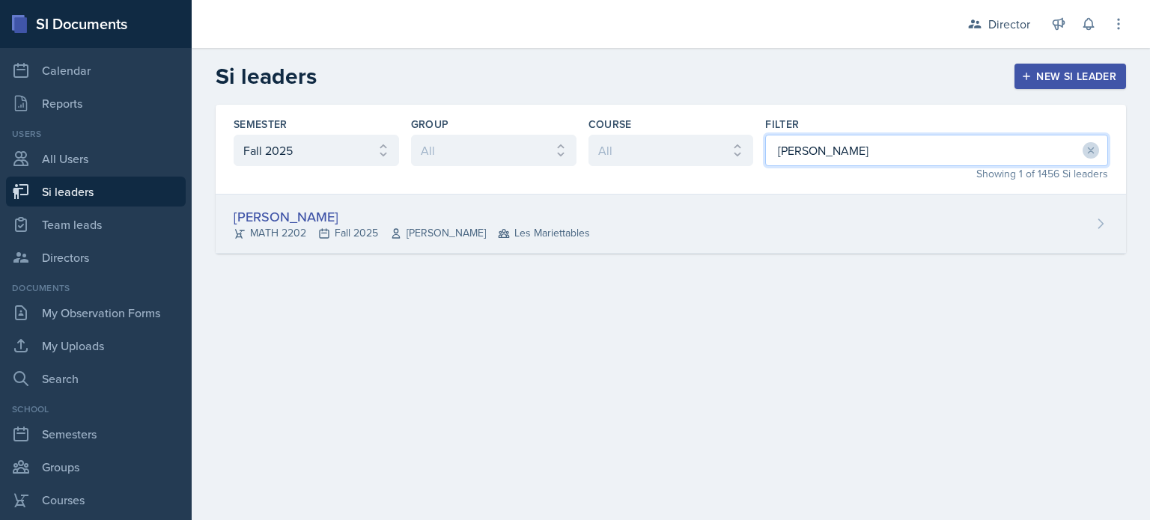
type input "[PERSON_NAME]"
click at [668, 203] on div "[PERSON_NAME] MATH 2202 Fall 2025 [PERSON_NAME] Les Mariettables" at bounding box center [671, 224] width 910 height 59
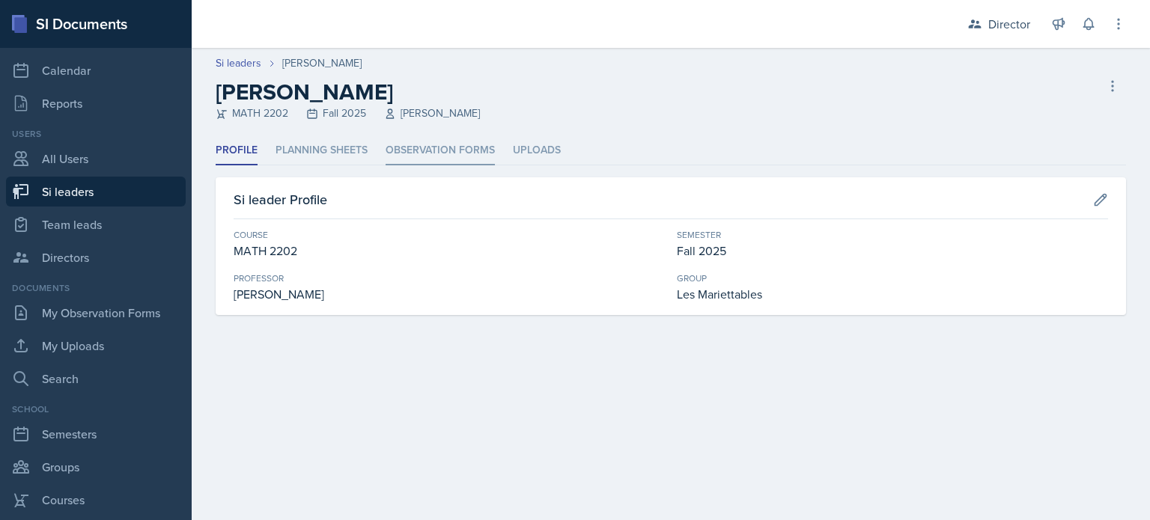
click at [404, 155] on li "Observation Forms" at bounding box center [440, 150] width 109 height 29
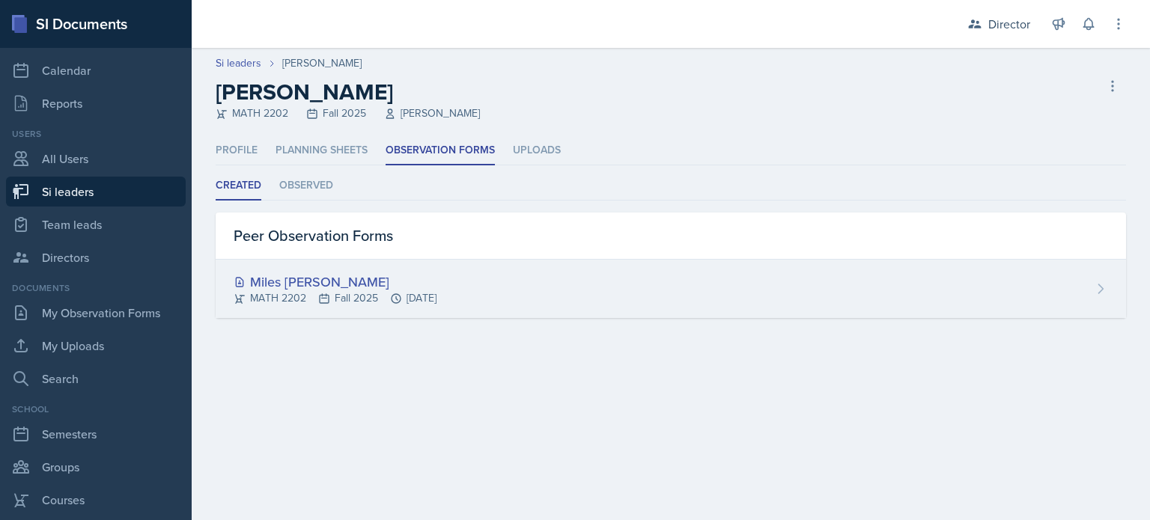
click at [358, 284] on div "Miles [PERSON_NAME]" at bounding box center [335, 282] width 203 height 20
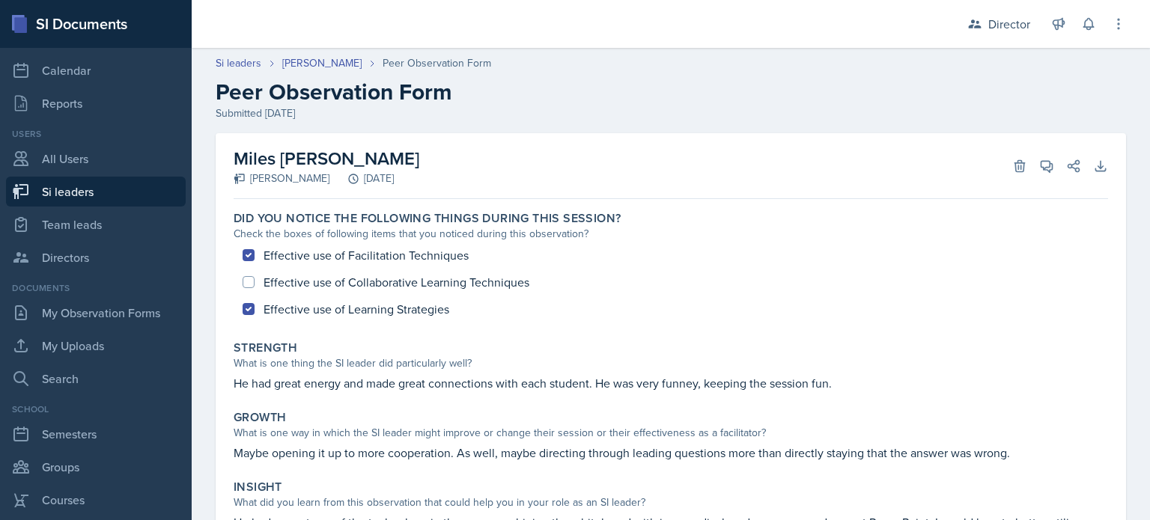
click at [337, 44] on div at bounding box center [566, 24] width 725 height 48
click at [331, 59] on link "[PERSON_NAME]" at bounding box center [321, 63] width 79 height 16
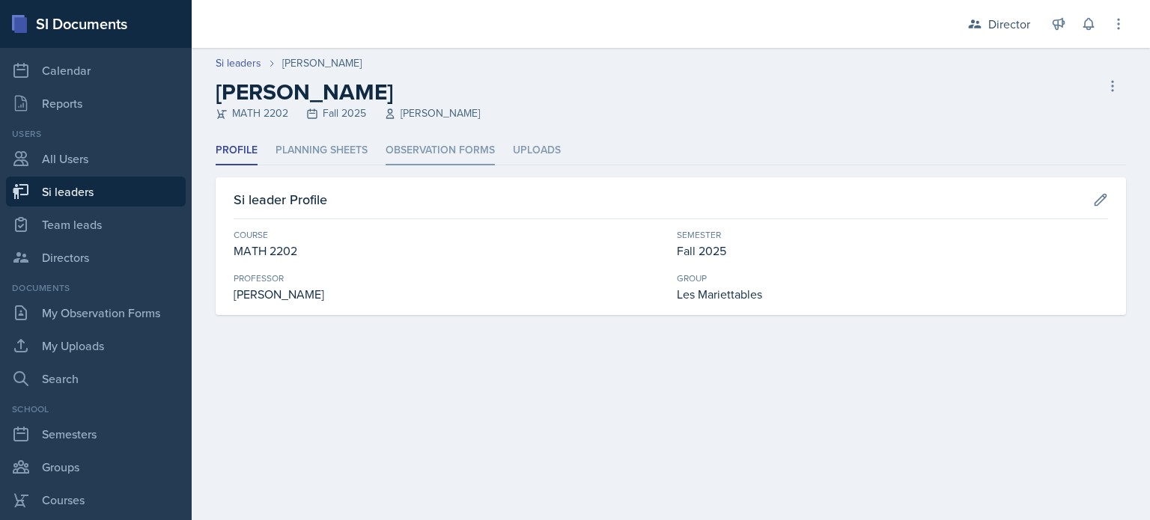
click at [427, 152] on li "Observation Forms" at bounding box center [440, 150] width 109 height 29
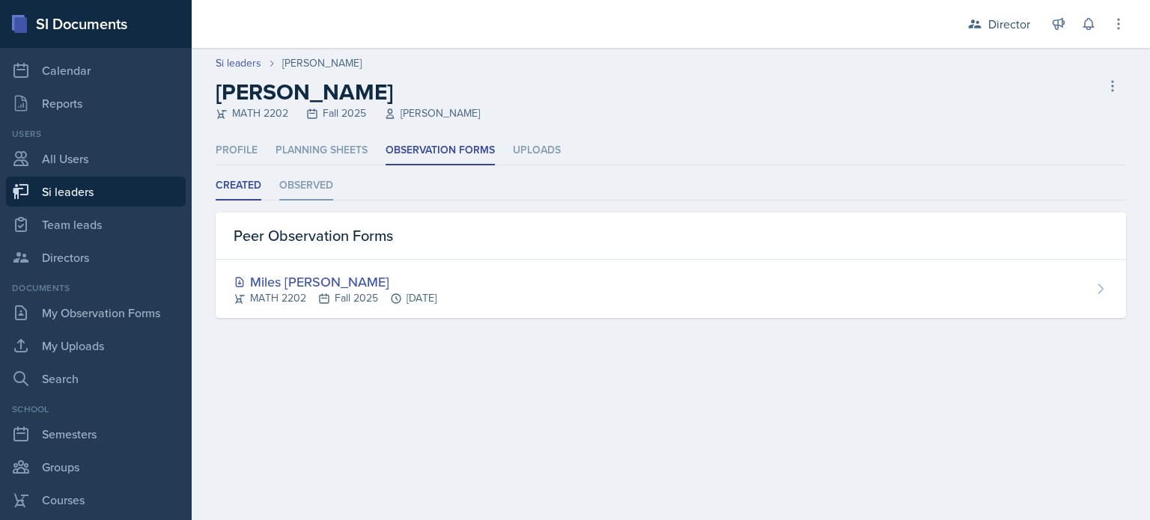
click at [322, 194] on li "Observed" at bounding box center [306, 185] width 54 height 29
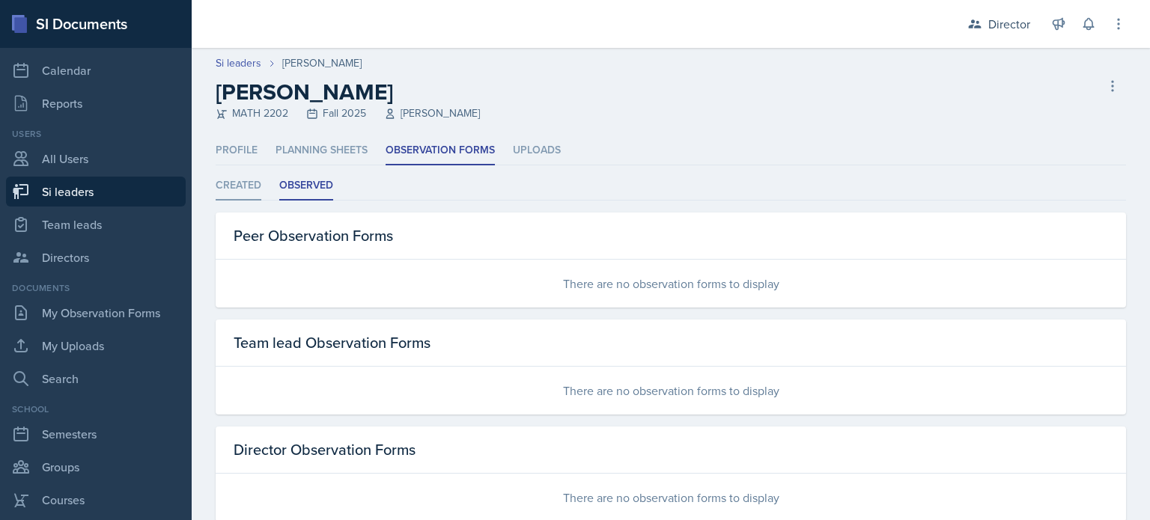
click at [247, 195] on li "Created" at bounding box center [239, 185] width 46 height 29
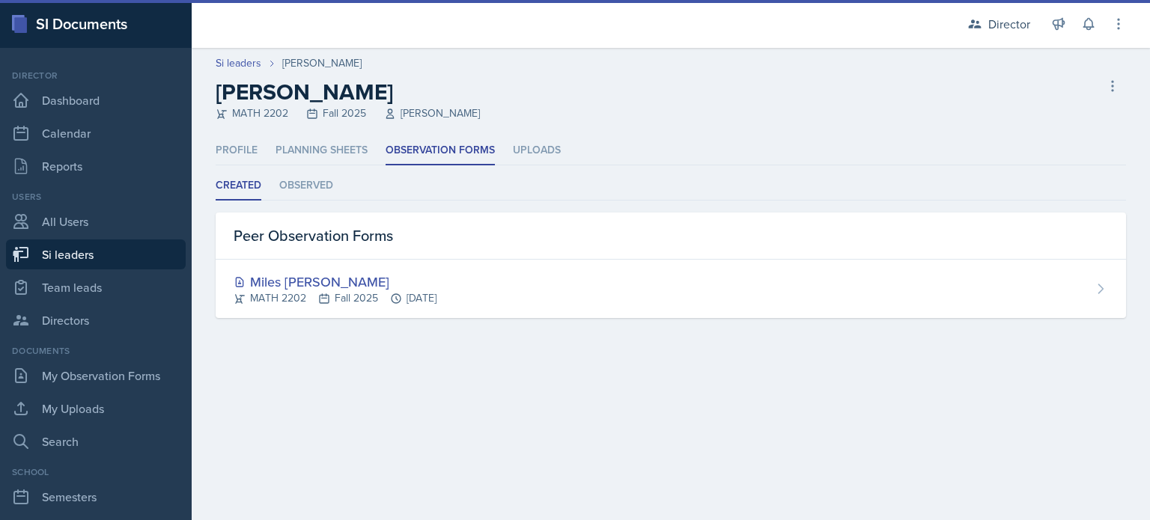
click at [106, 257] on link "Si leaders" at bounding box center [96, 255] width 180 height 30
select select "2bed604d-1099-4043-b1bc-2365e8740244"
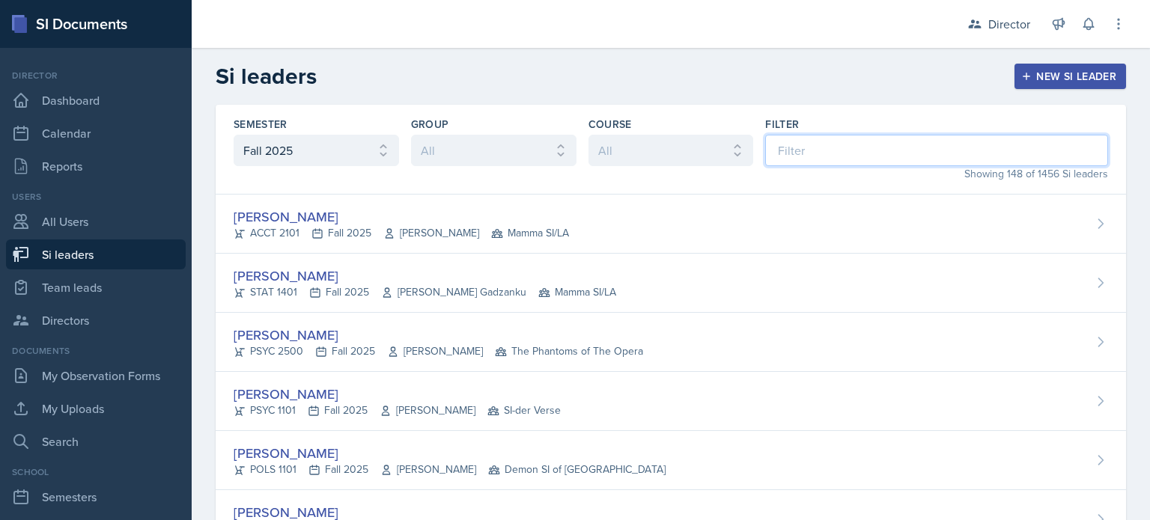
click at [819, 142] on input at bounding box center [936, 150] width 343 height 31
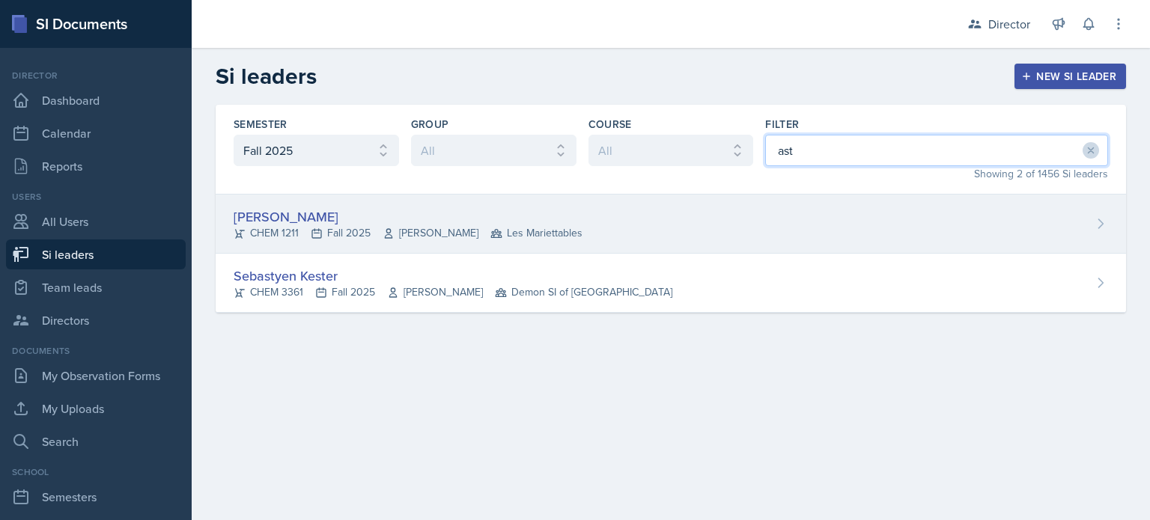
type input "ast"
click at [753, 216] on div "Aster Cheung CHEM 1211 Fall 2025 Lu Kang Les Mariettables" at bounding box center [671, 224] width 910 height 59
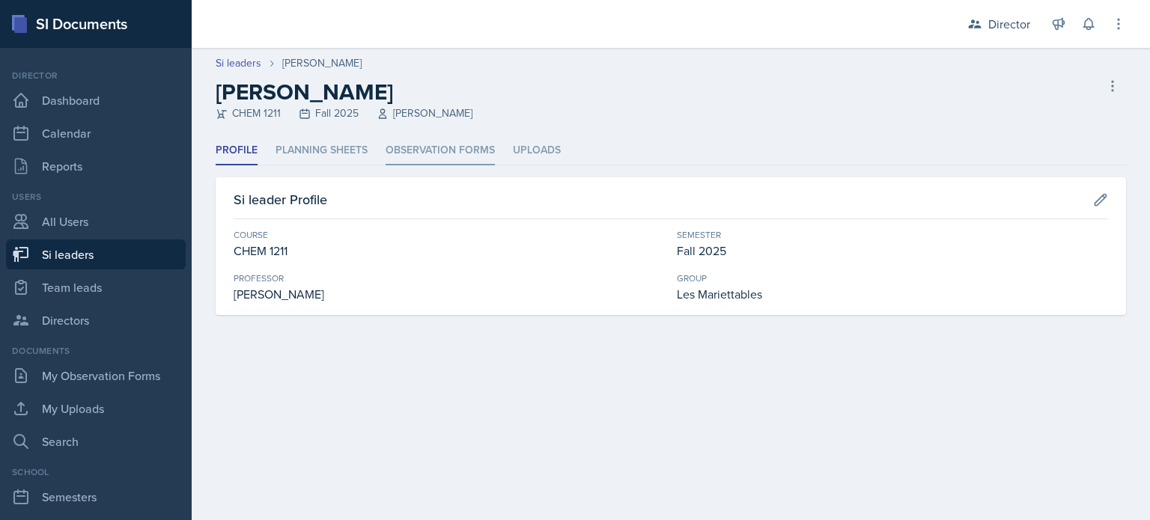
click at [401, 155] on li "Observation Forms" at bounding box center [440, 150] width 109 height 29
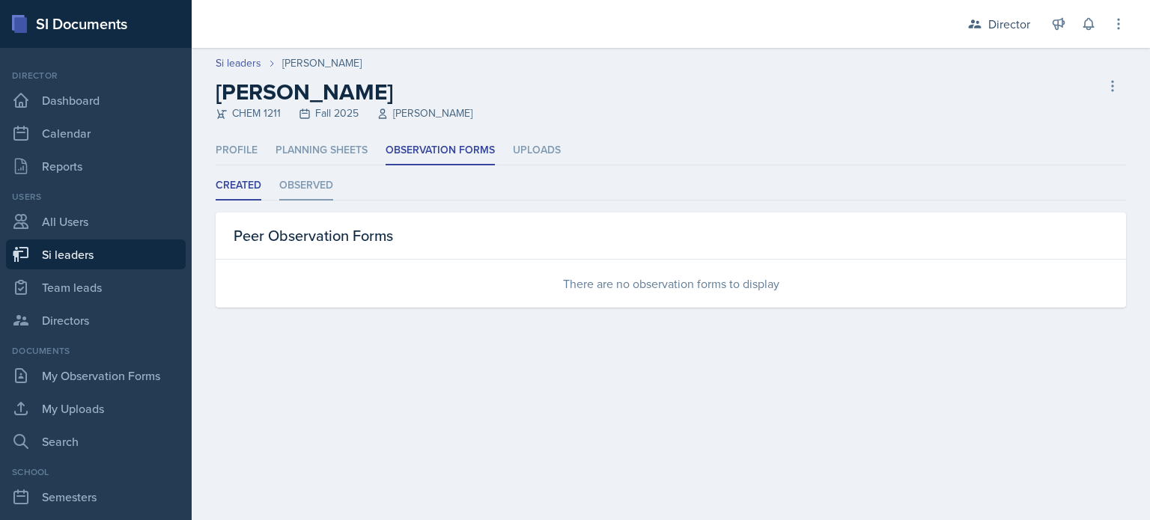
click at [323, 197] on li "Observed" at bounding box center [306, 185] width 54 height 29
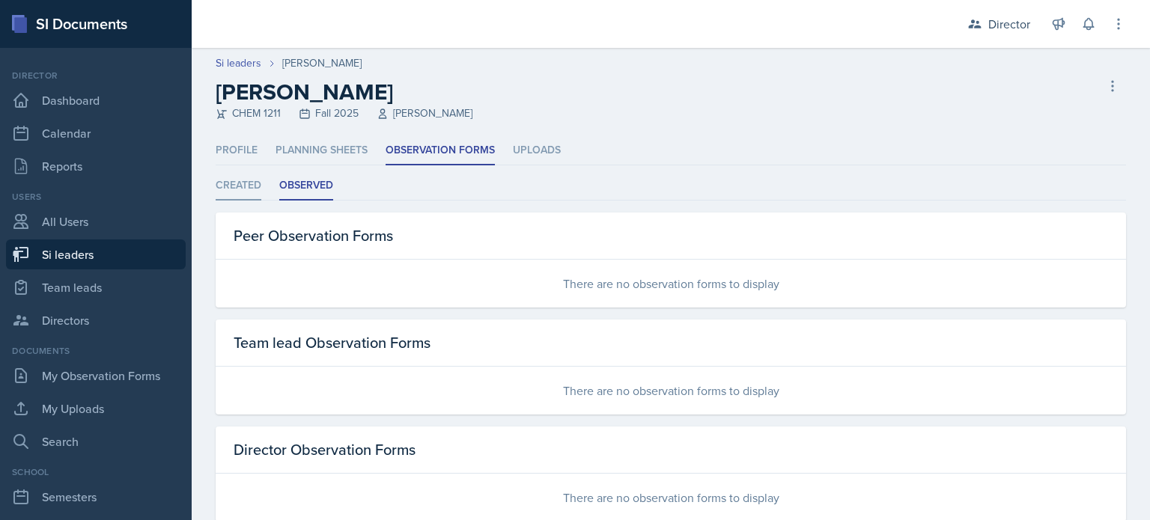
click at [252, 189] on li "Created" at bounding box center [239, 185] width 46 height 29
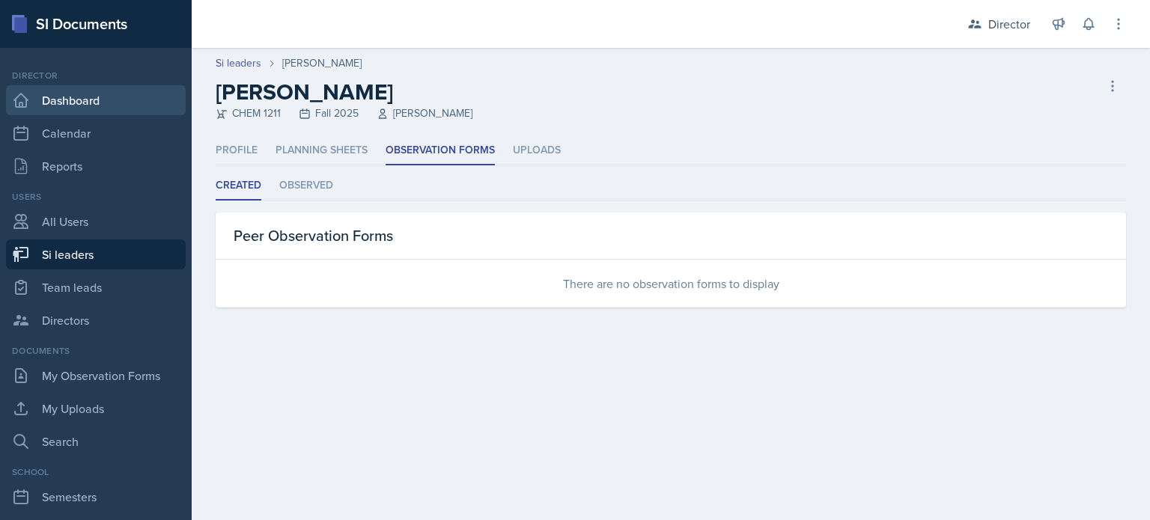
click at [91, 109] on link "Dashboard" at bounding box center [96, 100] width 180 height 30
